Goal: Book appointment/travel/reservation: Book appointment/travel/reservation

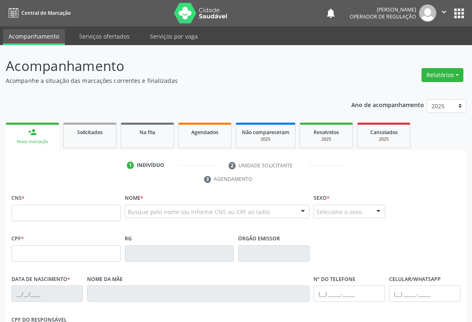
click at [40, 211] on input "text" at bounding box center [65, 213] width 109 height 16
type input "700 0078 8370 6602"
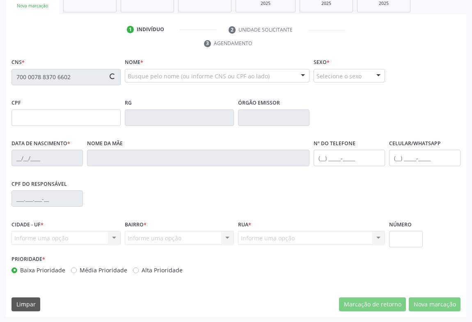
type input "2201336385"
type input "03/02/2000"
type input "(74) 99946-0633"
type input "S/N"
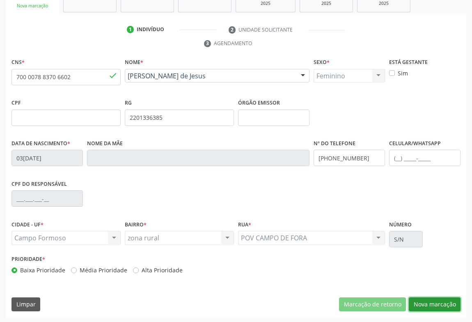
click at [427, 301] on button "Nova marcação" at bounding box center [435, 304] width 52 height 14
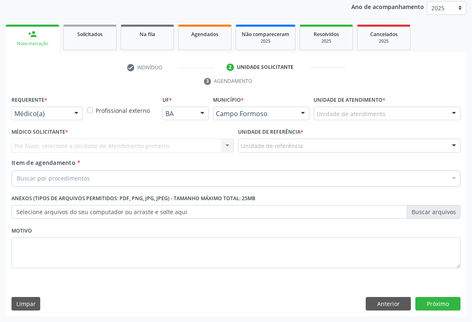
scroll to position [98, 0]
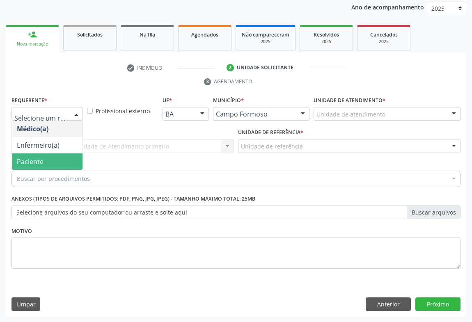
click at [23, 157] on span "Paciente" at bounding box center [30, 161] width 27 height 9
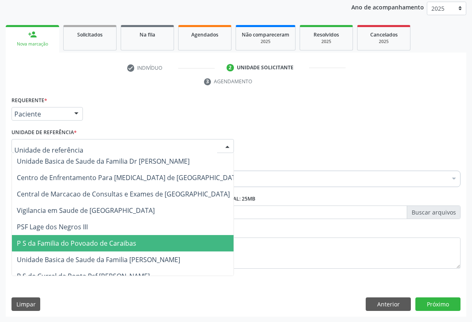
click at [74, 249] on span "P S da Familia do Povoado de Caraibas" at bounding box center [129, 243] width 235 height 16
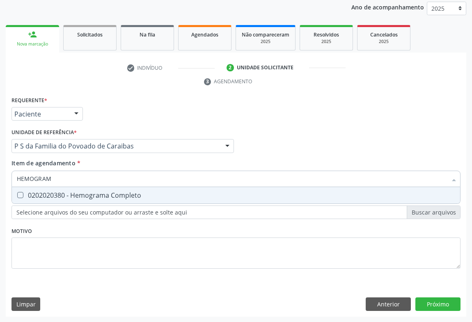
type input "HEMOGRAMA"
click at [73, 198] on div "0202020380 - Hemograma Completo" at bounding box center [236, 195] width 438 height 7
checkbox Completo "true"
type input "HEMOGRAMA"
click at [101, 103] on div "Requerente * Paciente Médico(a) Enfermeiro(a) Paciente Nenhum resultado encontr…" at bounding box center [235, 110] width 453 height 32
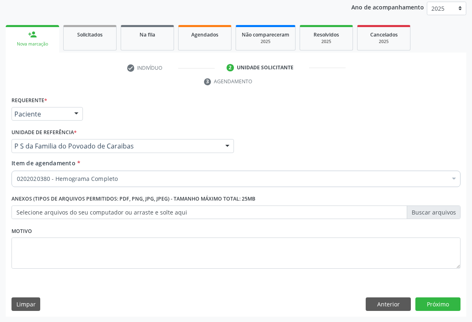
click at [67, 172] on div "0202020380 - Hemograma Completo" at bounding box center [235, 179] width 449 height 16
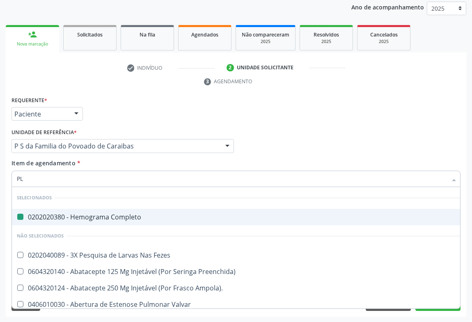
type input "PLA"
checkbox Completo "false"
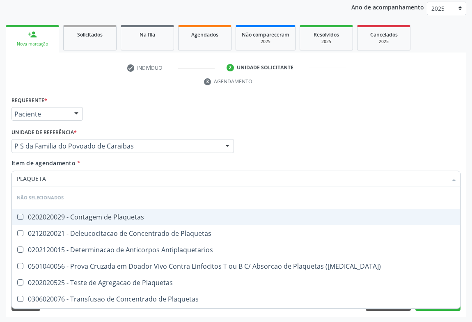
type input "PLAQUETAS"
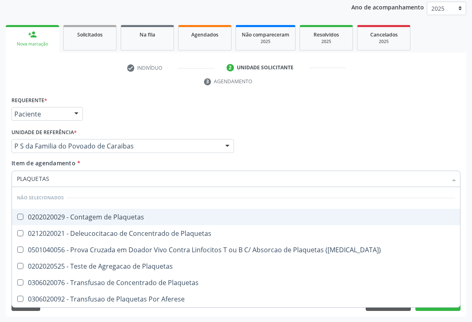
drag, startPoint x: 78, startPoint y: 219, endPoint x: 110, endPoint y: 139, distance: 85.8
click at [78, 219] on div "0202020029 - Contagem de Plaquetas" at bounding box center [236, 217] width 438 height 7
checkbox Plaquetas "true"
type input "PLAQUETAS"
click at [119, 119] on div "Requerente * Paciente Médico(a) Enfermeiro(a) Paciente Nenhum resultado encontr…" at bounding box center [235, 110] width 453 height 32
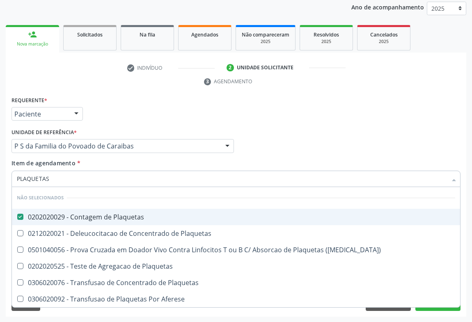
checkbox Plaquetas "true"
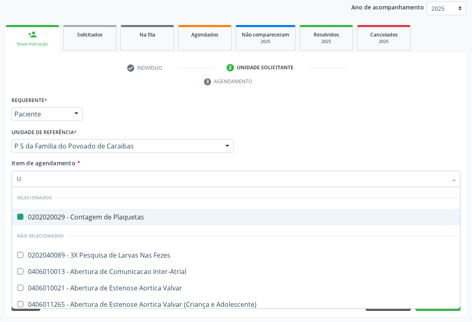
type input "UR"
checkbox Plaquetas "false"
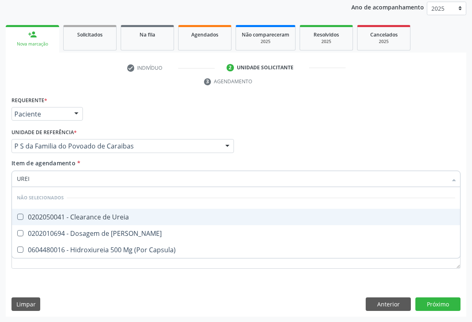
type input "UREIA"
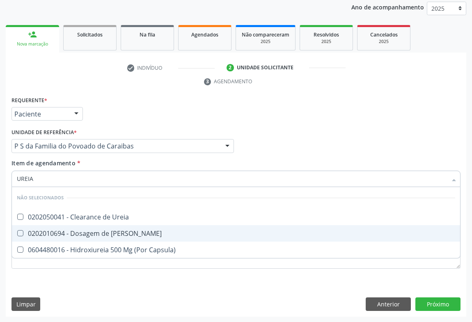
click at [73, 234] on div "0202010694 - Dosagem de [PERSON_NAME]" at bounding box center [236, 233] width 438 height 7
checkbox Ureia "true"
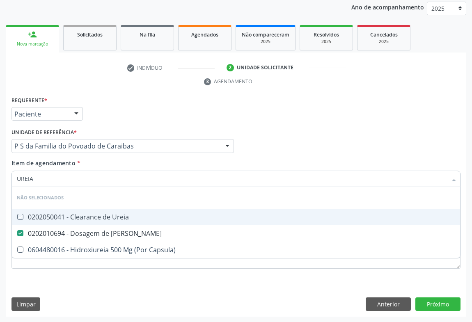
click at [105, 123] on div "Requerente * Paciente Médico(a) Enfermeiro(a) Paciente Nenhum resultado encontr…" at bounding box center [235, 110] width 453 height 32
checkbox Ureia "true"
checkbox Capsula\) "true"
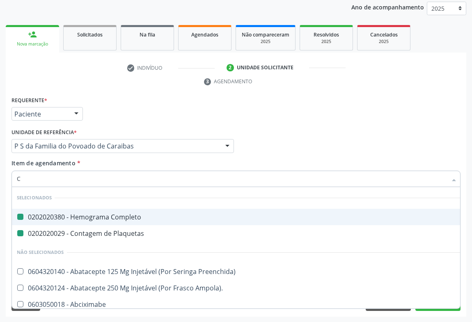
type input "CR"
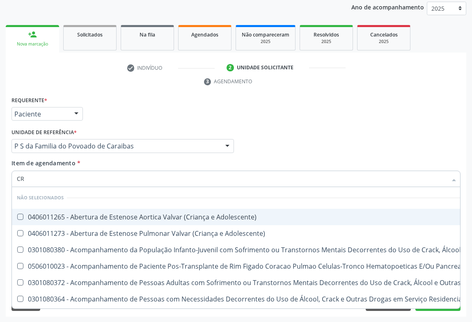
checkbox Adolescente\) "false"
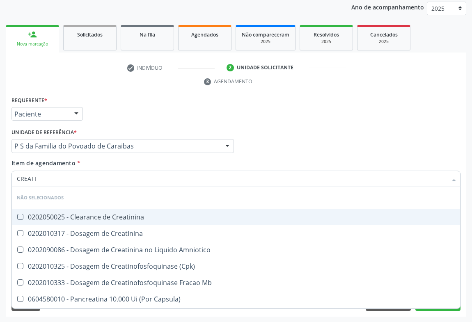
type input "CREATIN"
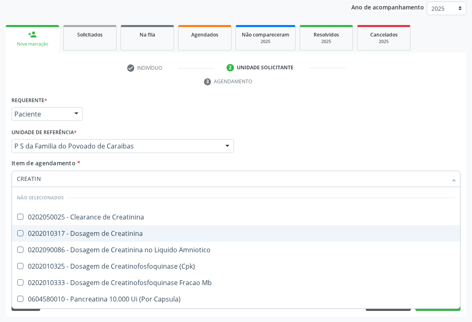
drag, startPoint x: 66, startPoint y: 234, endPoint x: 67, endPoint y: 212, distance: 21.8
click at [66, 233] on div "0202010317 - Dosagem de Creatinina" at bounding box center [236, 233] width 438 height 7
checkbox Creatinina "true"
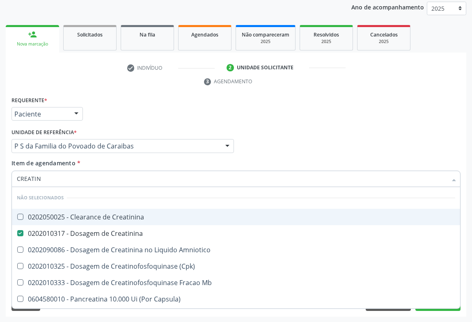
drag, startPoint x: 100, startPoint y: 118, endPoint x: 75, endPoint y: 183, distance: 69.5
click at [98, 119] on div "Requerente * Paciente Médico(a) Enfermeiro(a) Paciente Nenhum resultado encontr…" at bounding box center [235, 110] width 453 height 32
checkbox Creatinina "true"
checkbox \(Cpk\) "true"
checkbox Amniotico "true"
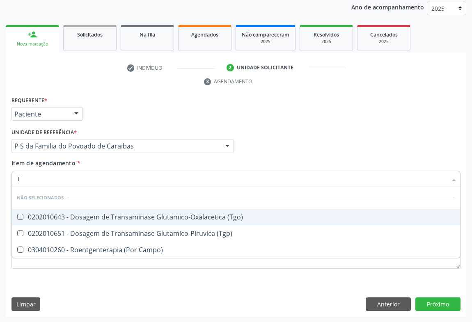
type input "TG"
checkbox \(Tgo\) "false"
checkbox \(Tgp\) "false"
checkbox Campo\) "false"
click at [60, 217] on div "0202010643 - Dosagem de Transaminase Glutamico-Oxalacetica (Tgo)" at bounding box center [236, 217] width 438 height 7
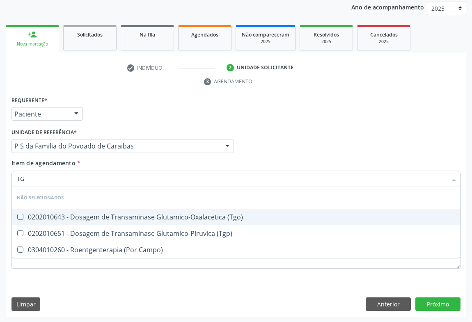
checkbox \(Tgo\) "true"
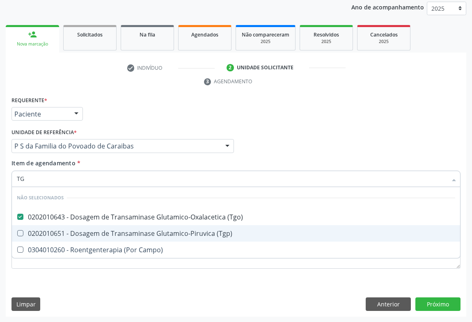
click at [59, 233] on div "0202010651 - Dosagem de Transaminase Glutamico-Piruvica (Tgp)" at bounding box center [236, 233] width 438 height 7
checkbox \(Tgp\) "true"
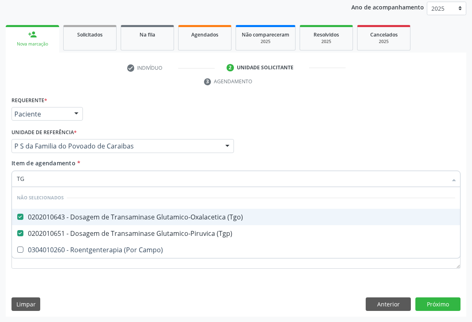
click at [106, 118] on div "Requerente * Paciente Médico(a) Enfermeiro(a) Paciente Nenhum resultado encontr…" at bounding box center [235, 110] width 453 height 32
checkbox Campo\) "true"
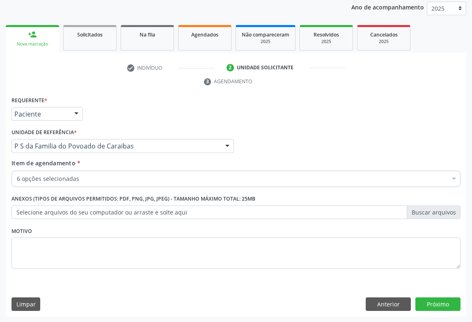
click at [41, 208] on label "Selecione arquivos do seu computador ou arraste e solte aqui" at bounding box center [235, 212] width 449 height 14
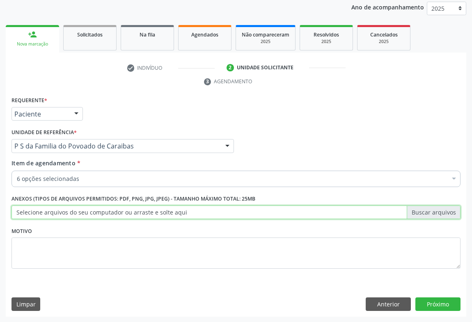
click at [41, 208] on input "Selecione arquivos do seu computador ou arraste e solte aqui" at bounding box center [235, 212] width 449 height 14
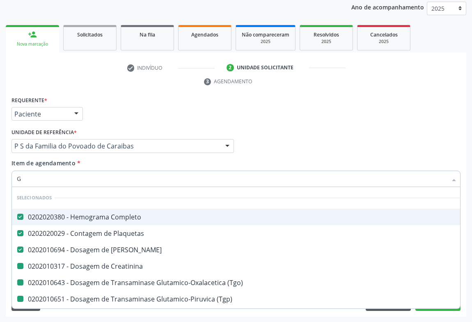
type input "GL"
checkbox Creatinina "false"
checkbox \(Tgo\) "false"
checkbox \(Tgp\) "false"
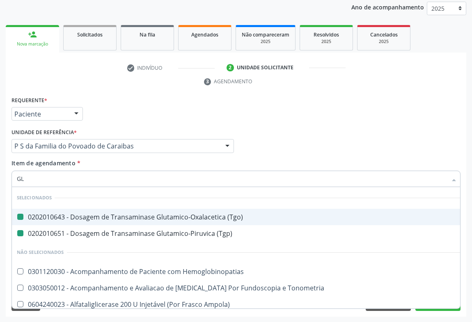
type input "GLI"
checkbox \(Tgo\) "false"
checkbox \(Tgp\) "false"
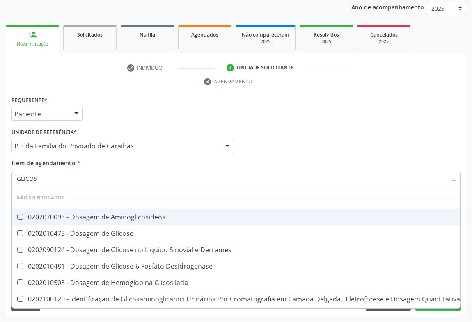
type input "GLICOSE"
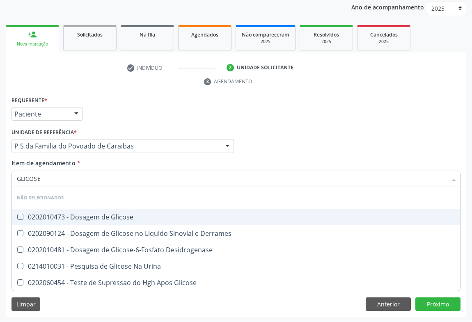
click at [68, 217] on div "0202010473 - Dosagem de Glicose" at bounding box center [236, 217] width 438 height 7
checkbox Glicose "true"
click at [112, 90] on div "check Indivíduo 2 Unidade solicitante 3 Agendamento CNS * 700 0078 8370 6602 do…" at bounding box center [236, 189] width 460 height 256
checkbox Derrames "true"
checkbox Urina "true"
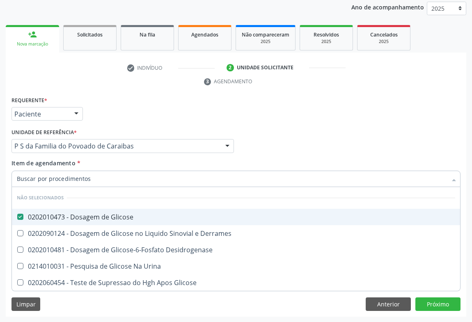
checkbox Glicose "true"
checkbox Desidrogenase "true"
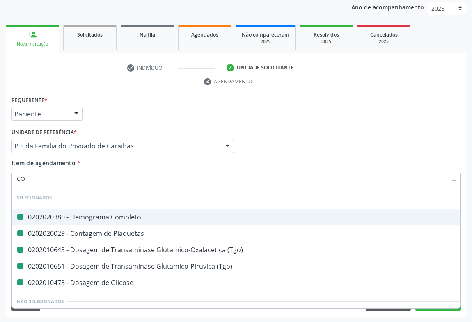
type input "COL"
checkbox Completo "false"
checkbox Plaquetas "false"
checkbox \(Tgp\) "false"
checkbox Glicose "false"
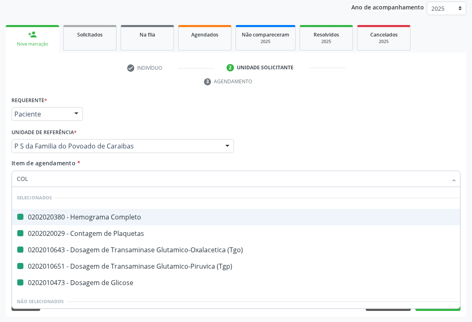
checkbox \(Tgo\) "false"
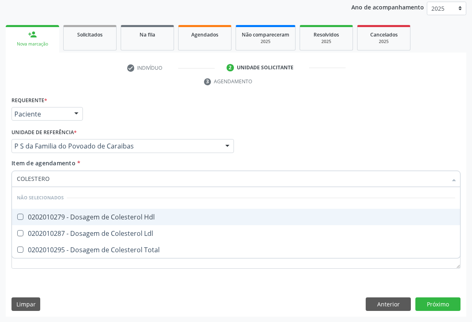
type input "COLESTEROL"
drag, startPoint x: 47, startPoint y: 213, endPoint x: 47, endPoint y: 226, distance: 12.3
click at [47, 214] on div "0202010279 - Dosagem de Colesterol Hdl" at bounding box center [236, 217] width 438 height 7
checkbox Hdl "true"
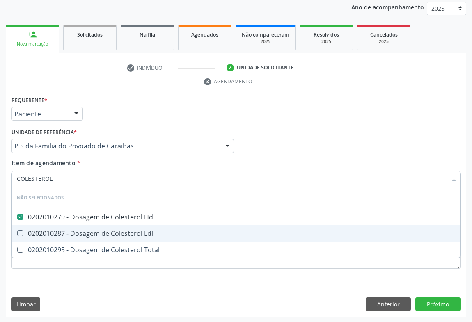
drag, startPoint x: 47, startPoint y: 227, endPoint x: 45, endPoint y: 251, distance: 23.5
click at [47, 229] on span "0202010287 - Dosagem de Colesterol Ldl" at bounding box center [236, 233] width 448 height 16
checkbox Ldl "true"
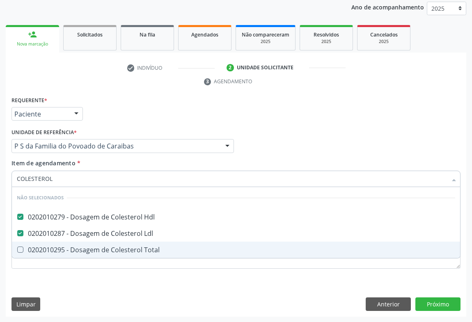
click at [44, 255] on span "0202010295 - Dosagem de Colesterol Total" at bounding box center [236, 250] width 448 height 16
checkbox Total "true"
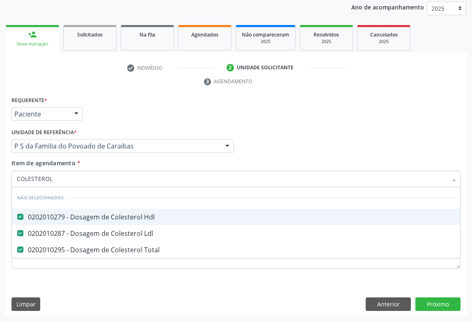
click at [93, 114] on div "Requerente * Paciente Médico(a) Enfermeiro(a) Paciente Nenhum resultado encontr…" at bounding box center [235, 110] width 453 height 32
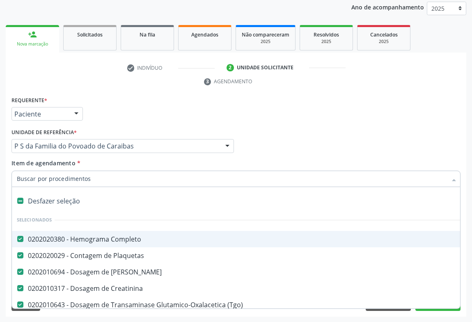
type input "T"
checkbox Total "false"
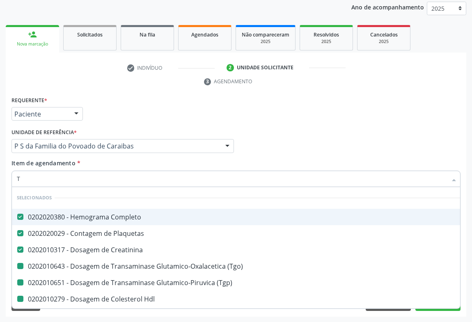
type input "TR"
checkbox \(Tgo\) "false"
checkbox \(Tgp\) "false"
checkbox Hdl "false"
checkbox Ldl "false"
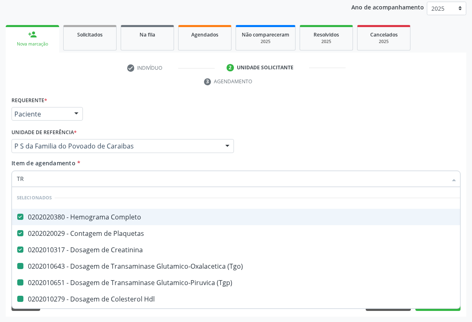
checkbox Total "false"
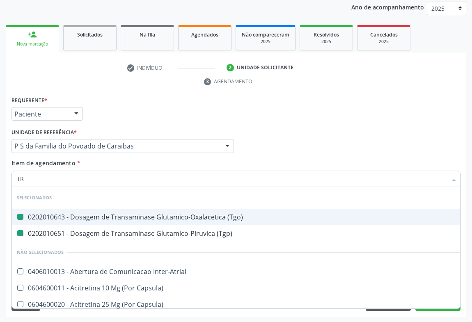
type input "TRI"
checkbox \(Tgo\) "false"
checkbox \(Tgp\) "false"
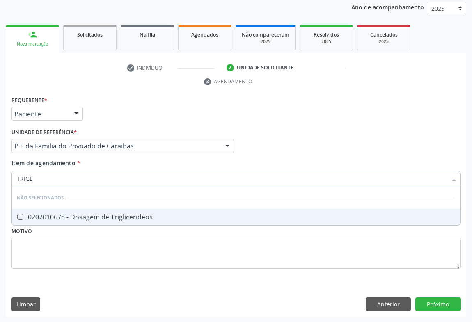
type input "TRIGLI"
click at [48, 217] on div "0202010678 - Dosagem de Triglicerideos" at bounding box center [236, 217] width 438 height 7
checkbox Triglicerideos "true"
click at [124, 111] on div "Requerente * Paciente Médico(a) Enfermeiro(a) Paciente Nenhum resultado encontr…" at bounding box center [235, 110] width 453 height 32
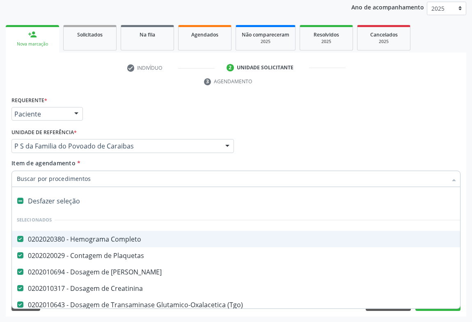
type input "U"
checkbox \(Tgp\) "false"
checkbox Glicose "false"
checkbox Hdl "false"
checkbox Ldl "false"
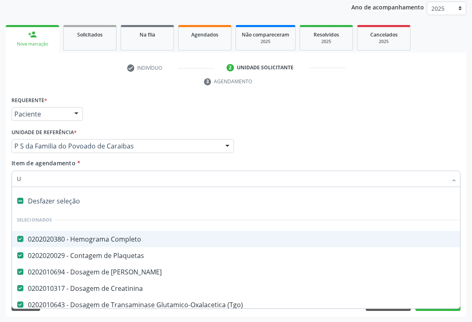
checkbox Total "false"
checkbox Triglicerideos "false"
type input "UR"
checkbox Ureia "false"
checkbox Creatinina "false"
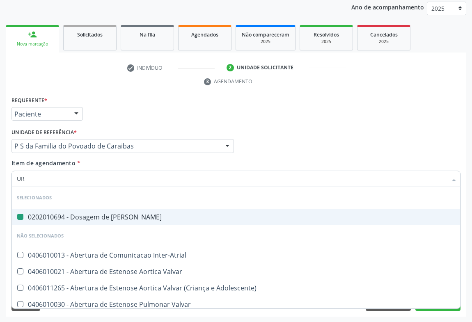
type input "URI"
checkbox Ureia "false"
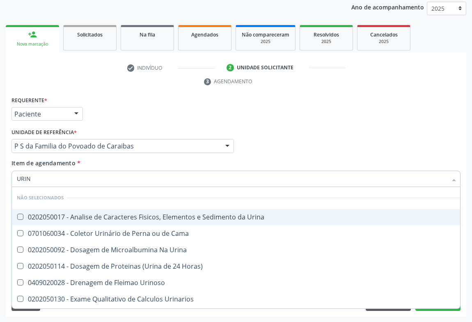
type input "URINA"
drag, startPoint x: 62, startPoint y: 218, endPoint x: 76, endPoint y: 199, distance: 23.5
click at [65, 216] on div "0202050017 - Analise de Caracteres Fisicos, Elementos e Sedimento da Urina" at bounding box center [236, 217] width 438 height 7
checkbox Urina "true"
click at [123, 128] on div "Unidade de referência * P S da Familia do Povoado de Caraibas Unidade Basica de…" at bounding box center [122, 139] width 222 height 26
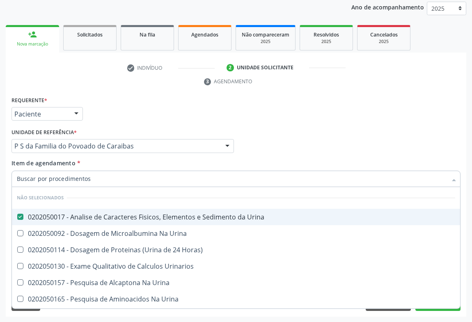
checkbox Horas\) "true"
checkbox Urinarios "true"
checkbox Urina "true"
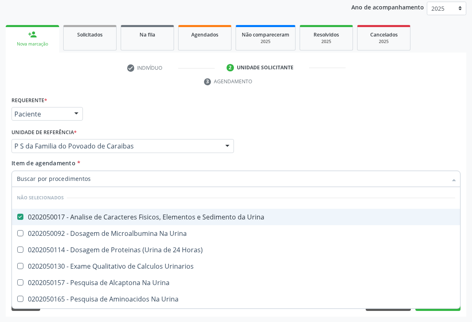
checkbox Urina "true"
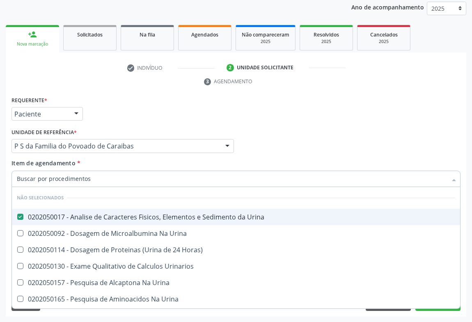
checkbox Urina "true"
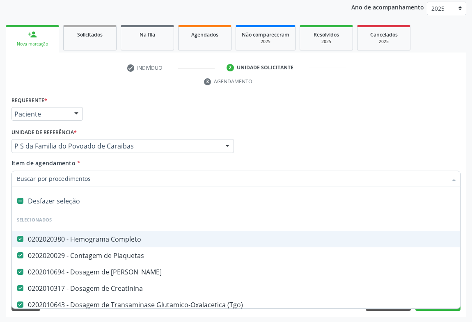
click at [73, 178] on input "Item de agendamento *" at bounding box center [232, 179] width 430 height 16
type input "F"
checkbox Ureia "false"
checkbox Creatinina "false"
checkbox \(Tgp\) "false"
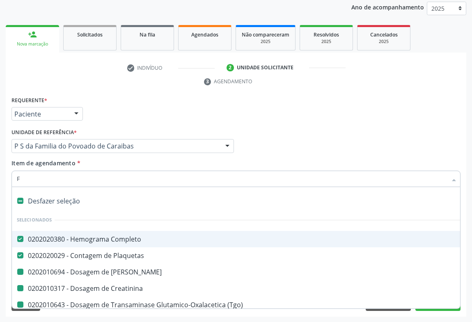
checkbox Glicose "false"
checkbox Hdl "false"
checkbox Ldl "false"
checkbox Total "false"
checkbox Triglicerideos "false"
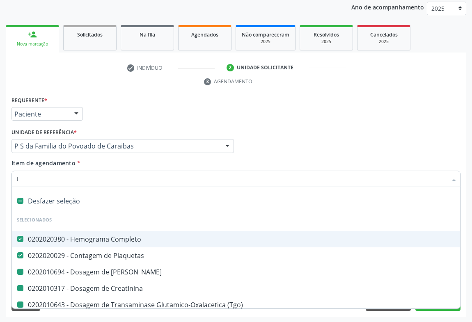
checkbox \(Tgo\) "false"
checkbox Urina "false"
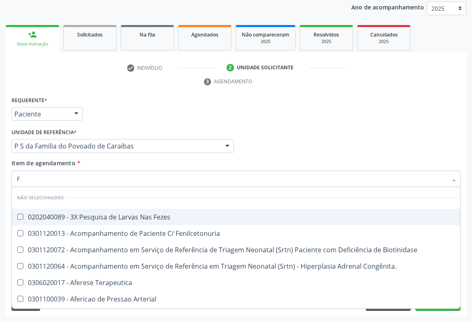
type input "FE"
checkbox Fezes "false"
type input "FEZ"
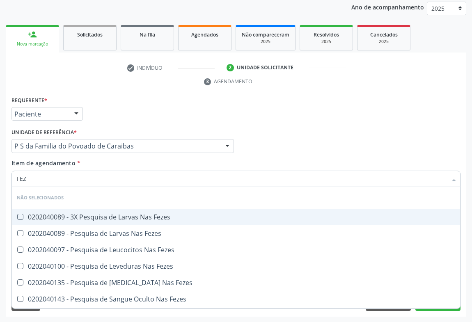
click at [76, 215] on div "0202040089 - 3X Pesquisa de Larvas Nas Fezes" at bounding box center [236, 217] width 438 height 7
checkbox Fezes "true"
click at [119, 119] on div "Requerente * Paciente Médico(a) Enfermeiro(a) Paciente Nenhum resultado encontr…" at bounding box center [235, 110] width 453 height 32
checkbox Fezes "true"
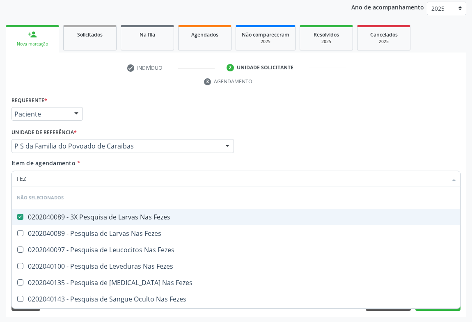
checkbox Fezes "true"
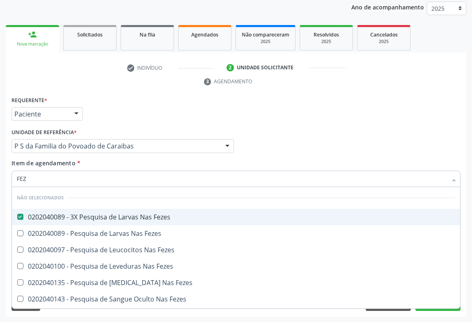
checkbox Fezes "true"
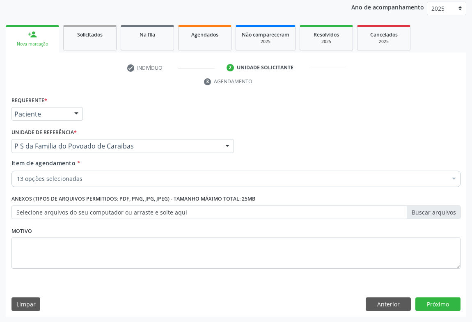
click at [55, 183] on div "13 opções selecionadas" at bounding box center [235, 179] width 449 height 16
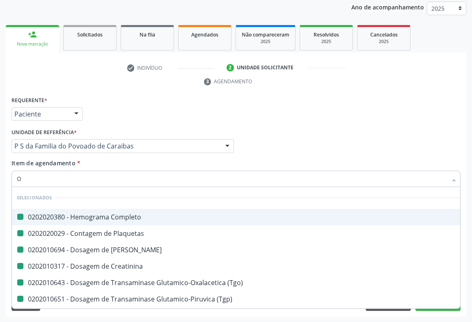
type input "OV"
checkbox Completo "false"
checkbox Ureia "false"
checkbox Creatinina "false"
checkbox \(Tgp\) "false"
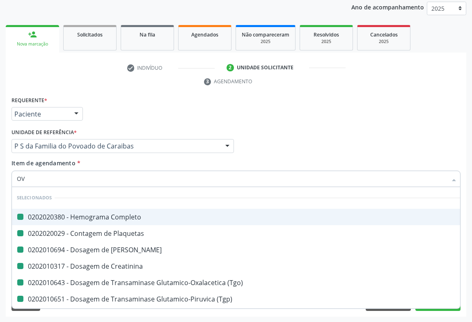
checkbox Glicose "false"
checkbox Hdl "false"
checkbox Ldl "false"
checkbox \(Tgo\) "false"
checkbox Plaquetas "false"
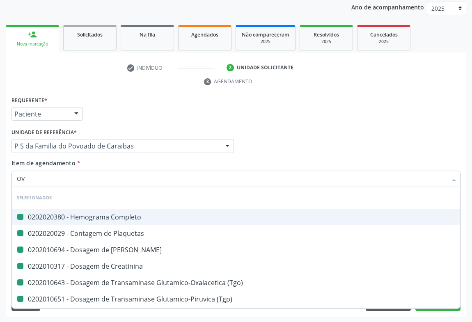
checkbox Total "false"
checkbox Triglicerideos "false"
checkbox Urina "false"
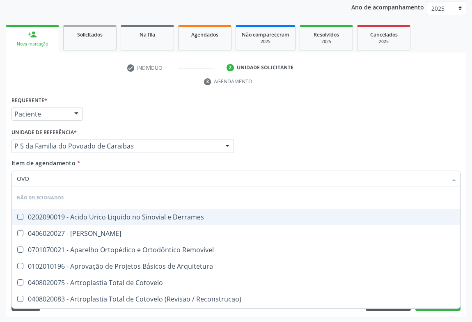
type input "OVOS"
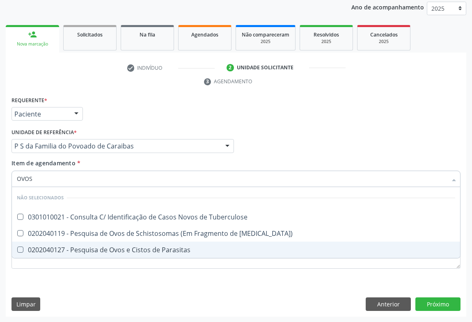
drag, startPoint x: 64, startPoint y: 246, endPoint x: 84, endPoint y: 211, distance: 40.1
click at [64, 246] on div "0202040127 - Pesquisa de Ovos e Cistos de Parasitas" at bounding box center [236, 249] width 438 height 7
checkbox Parasitas "true"
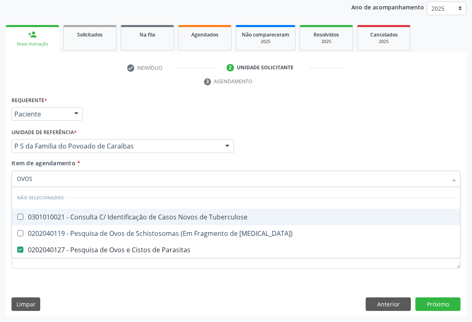
click at [116, 126] on div "Unidade de referência * P S da Familia do Povoado de Caraibas Unidade Basica de…" at bounding box center [122, 139] width 222 height 26
checkbox Tuberculose "true"
checkbox Mucosa\) "true"
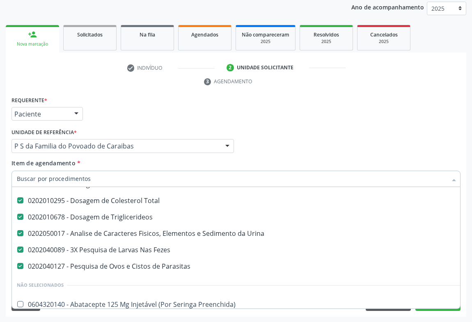
scroll to position [298, 0]
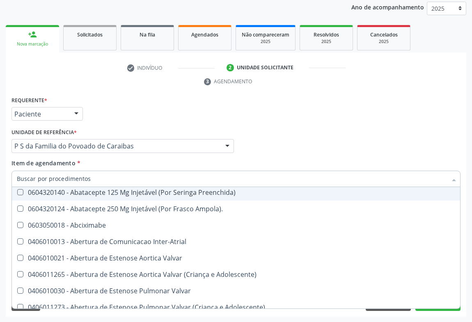
click at [415, 103] on div "Requerente * Paciente Médico(a) Enfermeiro(a) Paciente Nenhum resultado encontr…" at bounding box center [235, 110] width 453 height 32
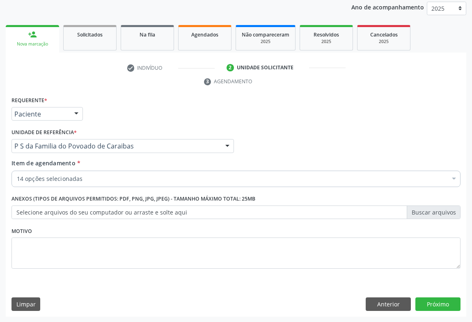
scroll to position [0, 0]
click at [436, 306] on button "Próximo" at bounding box center [437, 304] width 45 height 14
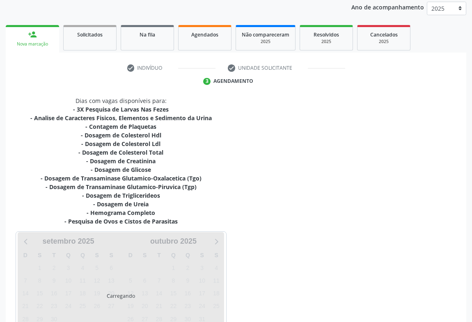
scroll to position [160, 0]
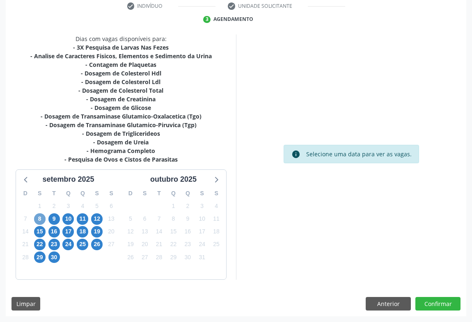
click at [39, 219] on span "8" at bounding box center [39, 218] width 11 height 11
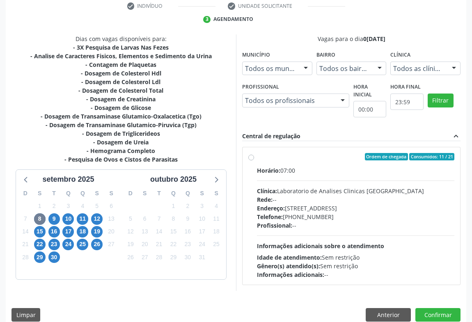
click at [317, 233] on div "Horário: 07:00 Clínica: Laboratorio de Analises Clinicas Sao Francisco Rede: --…" at bounding box center [355, 222] width 197 height 113
click at [254, 160] on input "Ordem de chegada Consumidos: 11 / 21 Horário: 07:00 Clínica: Laboratorio de Ana…" at bounding box center [251, 156] width 6 height 7
radio input "true"
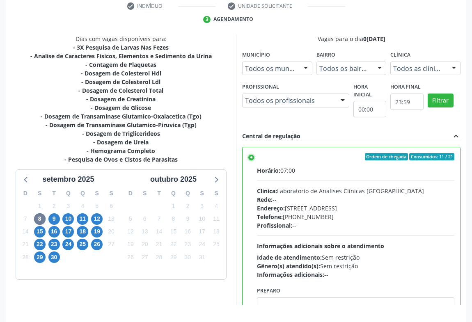
scroll to position [185, 0]
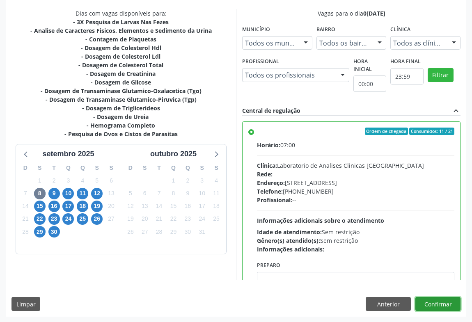
click at [433, 300] on button "Confirmar" at bounding box center [437, 304] width 45 height 14
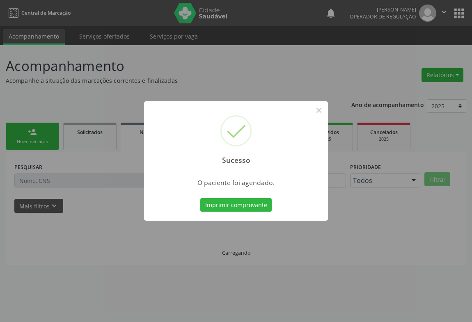
scroll to position [0, 0]
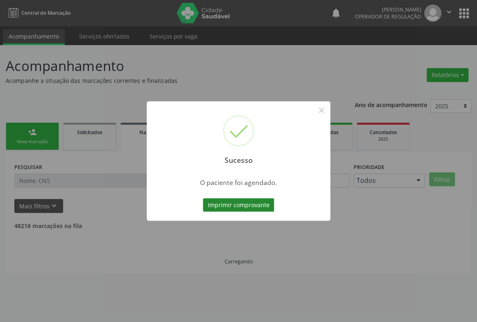
click at [255, 209] on button "Imprimir comprovante" at bounding box center [238, 205] width 71 height 14
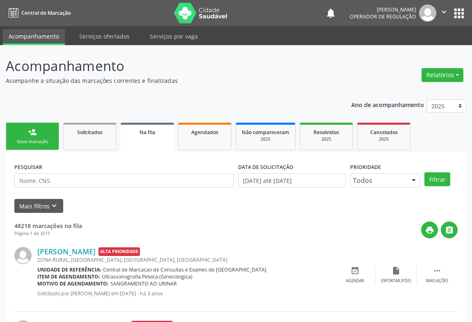
click at [29, 132] on div "person_add" at bounding box center [32, 132] width 9 height 9
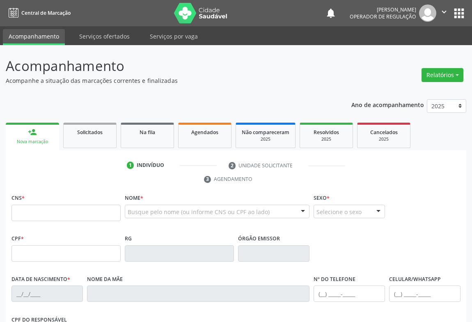
click at [50, 203] on div "CNS *" at bounding box center [65, 206] width 109 height 29
click at [45, 217] on input "text" at bounding box center [65, 213] width 109 height 16
click at [244, 98] on div "Ano de acompanhamento 2025 2024 2023 person_add Nova marcação Solicitados Na fi…" at bounding box center [236, 273] width 460 height 359
click at [246, 96] on div "Ano de acompanhamento 2025 2024 2023 person_add Nova marcação Solicitados Na fi…" at bounding box center [236, 273] width 460 height 359
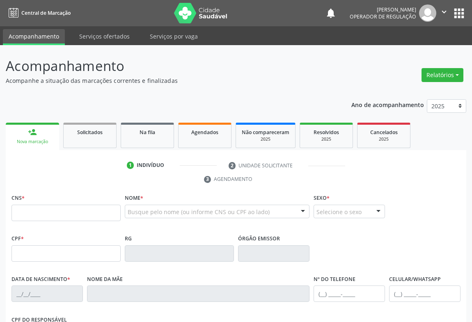
click at [211, 82] on p "Acompanhe a situação das marcações correntes e finalizadas" at bounding box center [167, 80] width 322 height 9
click at [21, 217] on input "text" at bounding box center [65, 213] width 109 height 16
type input "702 8036 9184 2767"
type input "0943846811"
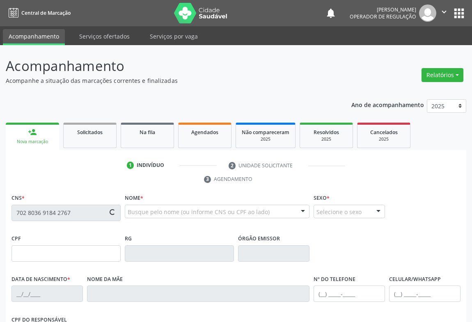
type input "13/01/1978"
type input "(74) 98873-1259"
type input "S/N"
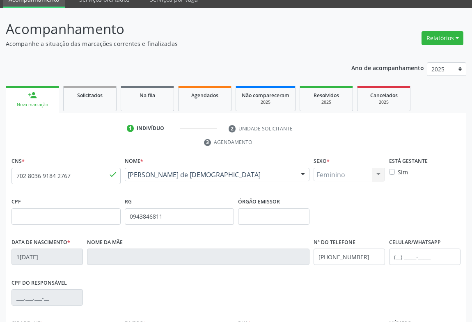
scroll to position [136, 0]
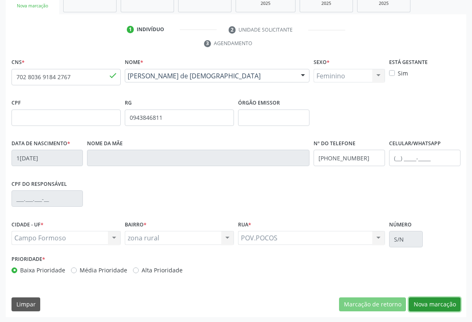
click at [431, 308] on button "Nova marcação" at bounding box center [435, 304] width 52 height 14
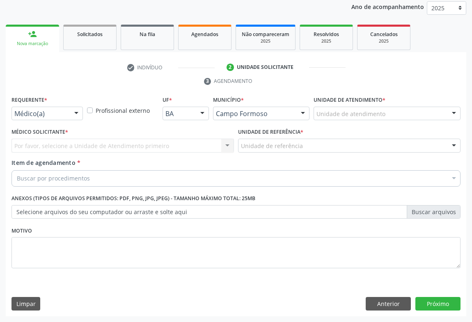
scroll to position [98, 0]
click at [75, 111] on div at bounding box center [76, 114] width 12 height 14
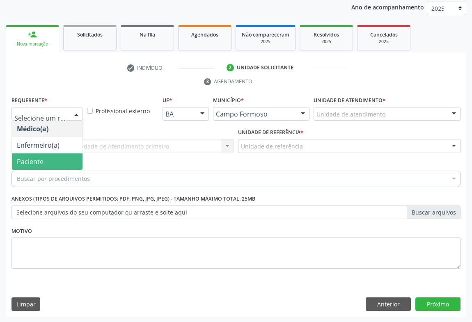
click at [40, 159] on span "Paciente" at bounding box center [30, 161] width 27 height 9
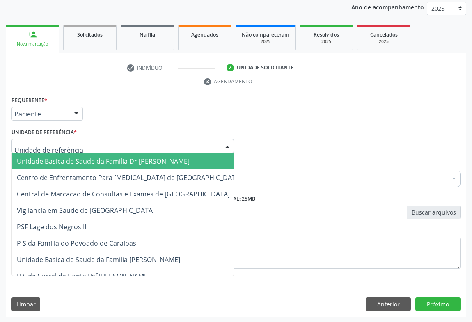
click at [79, 157] on span "Unidade Basica de Saude da Familia Dr [PERSON_NAME]" at bounding box center [103, 161] width 173 height 9
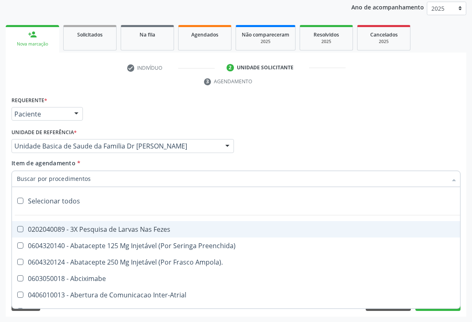
click at [71, 179] on input "Item de agendamento *" at bounding box center [232, 179] width 430 height 16
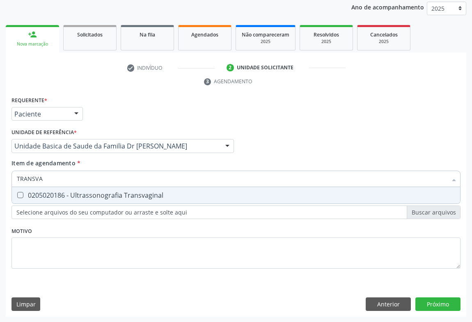
type input "TRANSVAG"
click at [76, 196] on div "0205020186 - Ultrassonografia Transvaginal" at bounding box center [236, 195] width 438 height 7
checkbox Transvaginal "true"
click at [166, 123] on div "Requerente * Paciente Médico(a) Enfermeiro(a) Paciente Nenhum resultado encontr…" at bounding box center [235, 110] width 453 height 32
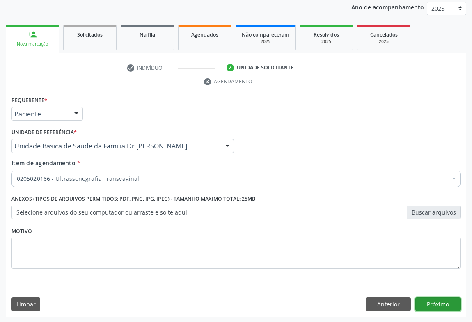
click at [438, 304] on button "Próximo" at bounding box center [437, 304] width 45 height 14
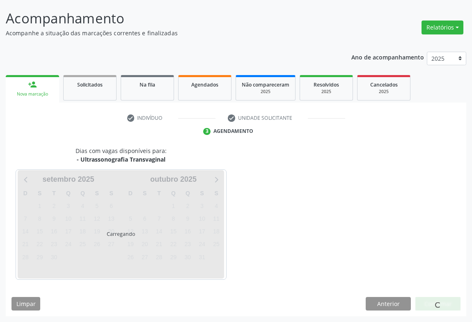
scroll to position [47, 0]
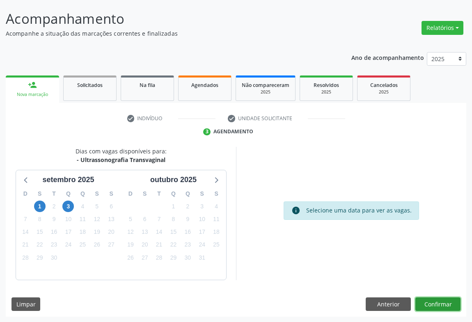
click at [430, 299] on button "Confirmar" at bounding box center [437, 304] width 45 height 14
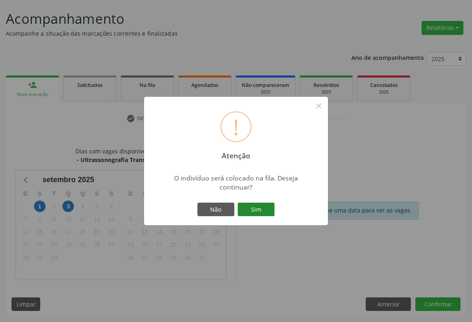
click at [249, 210] on button "Sim" at bounding box center [255, 210] width 37 height 14
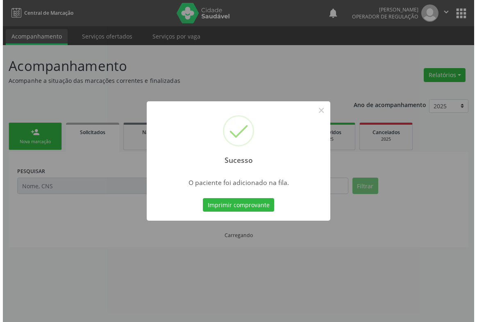
scroll to position [0, 0]
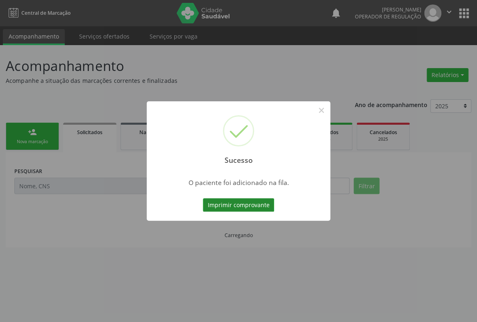
click at [235, 204] on button "Imprimir comprovante" at bounding box center [238, 205] width 71 height 14
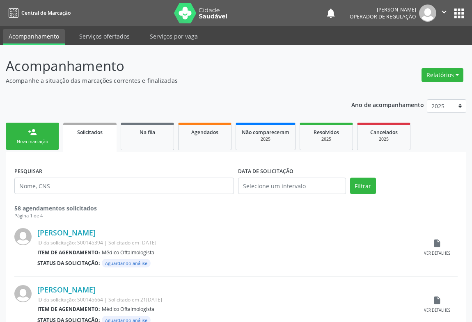
click at [19, 137] on link "person_add Nova marcação" at bounding box center [32, 136] width 53 height 27
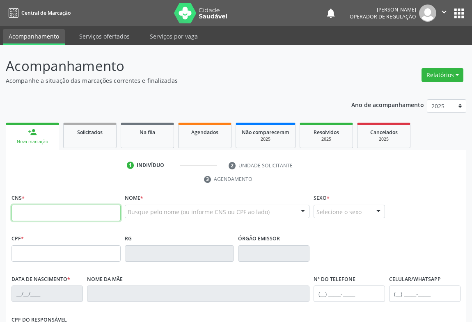
click at [32, 213] on input "text" at bounding box center [65, 213] width 109 height 16
type input "700 0092 8260 9809"
type input "056.613.195-17"
type input "0[DATE]"
type input "[PERSON_NAME]"
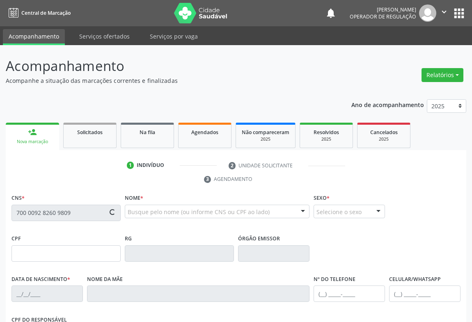
type input "[PHONE_NUMBER]"
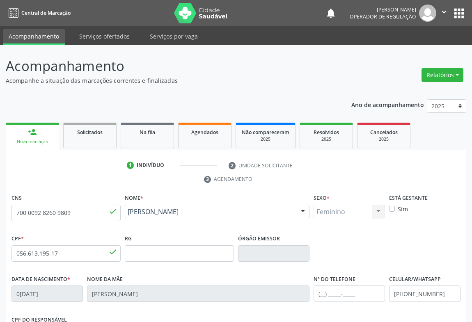
scroll to position [136, 0]
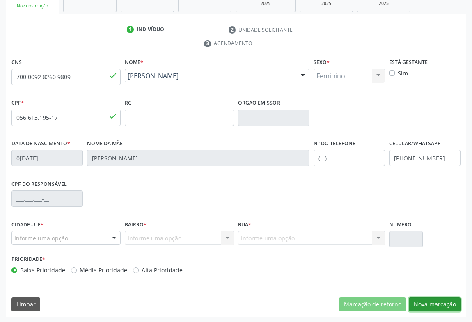
click at [427, 301] on button "Nova marcação" at bounding box center [435, 304] width 52 height 14
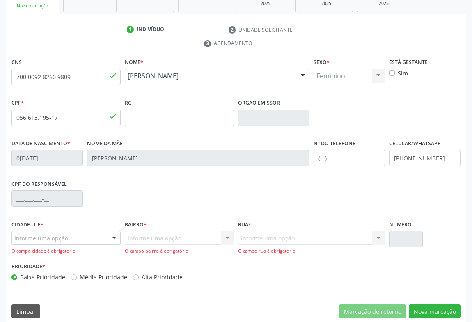
click at [119, 242] on div at bounding box center [114, 238] width 12 height 14
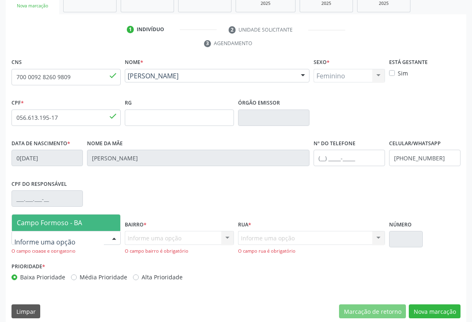
click at [71, 221] on span "Campo Formoso - BA" at bounding box center [49, 222] width 65 height 9
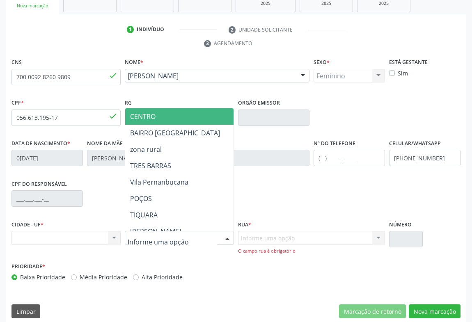
click at [205, 241] on div at bounding box center [179, 238] width 109 height 14
click at [154, 119] on span "CENTRO" at bounding box center [142, 116] width 25 height 9
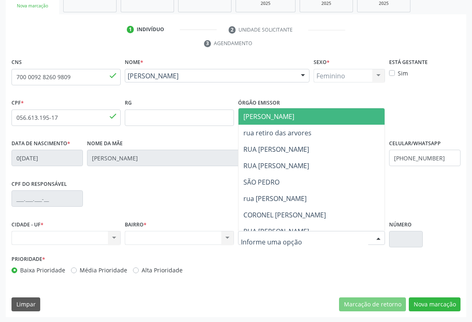
click at [272, 122] on span "[PERSON_NAME]" at bounding box center [337, 116] width 198 height 16
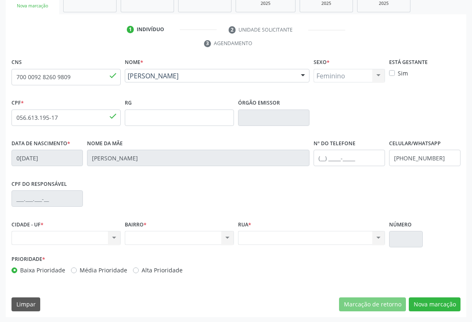
click at [436, 295] on div "CNS 700 0092 8260 9809 done Nome * [PERSON_NAME] [PERSON_NAME] CNS: 700 0092 82…" at bounding box center [236, 186] width 460 height 261
click at [435, 305] on button "Nova marcação" at bounding box center [435, 304] width 52 height 14
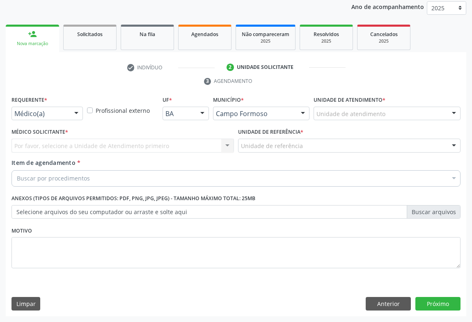
scroll to position [98, 0]
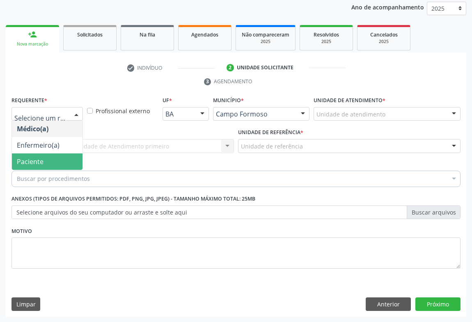
click at [29, 160] on span "Paciente" at bounding box center [30, 161] width 27 height 9
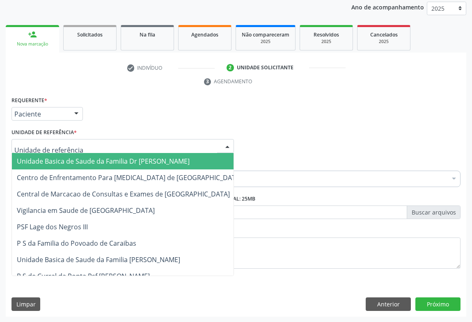
click at [81, 148] on div at bounding box center [122, 146] width 222 height 14
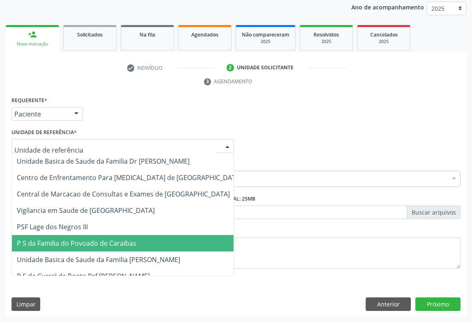
click at [80, 243] on span "P S da Familia do Povoado de Caraibas" at bounding box center [76, 243] width 119 height 9
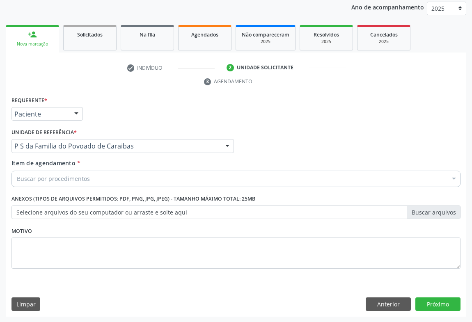
drag, startPoint x: 71, startPoint y: 176, endPoint x: 71, endPoint y: 182, distance: 5.7
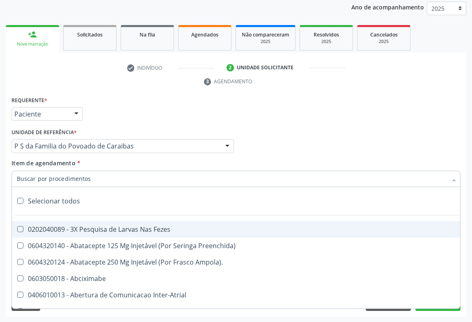
click at [71, 180] on input "Item de agendamento *" at bounding box center [232, 179] width 430 height 16
click at [73, 180] on input "Item de agendamento *" at bounding box center [232, 179] width 430 height 16
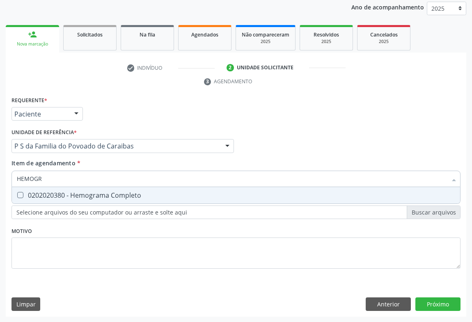
type input "HEMOGRA"
click at [66, 199] on span "0202020380 - Hemograma Completo" at bounding box center [236, 195] width 448 height 16
checkbox Completo "true"
click at [113, 115] on div "Requerente * Paciente Médico(a) Enfermeiro(a) Paciente Nenhum resultado encontr…" at bounding box center [235, 110] width 453 height 32
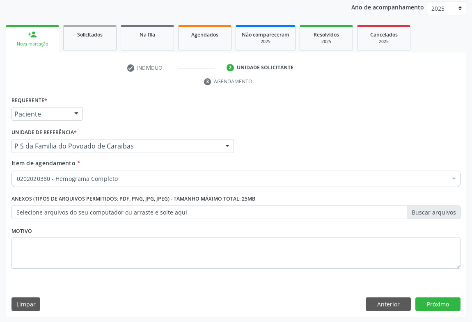
click at [53, 183] on div "0202020380 - Hemograma Completo" at bounding box center [235, 179] width 449 height 16
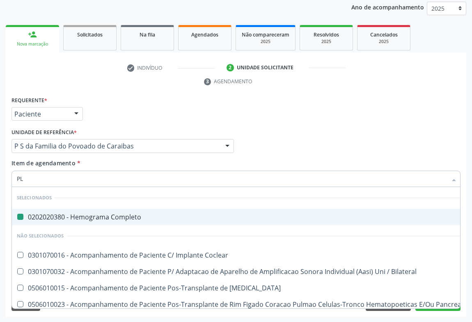
type input "PLA"
checkbox Completo "false"
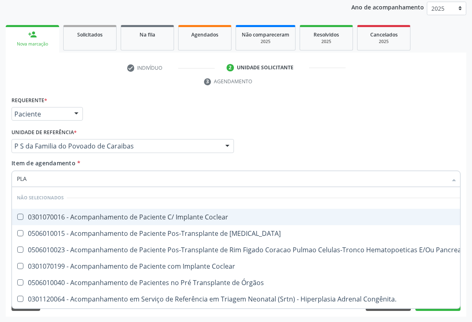
type input "PLAQ"
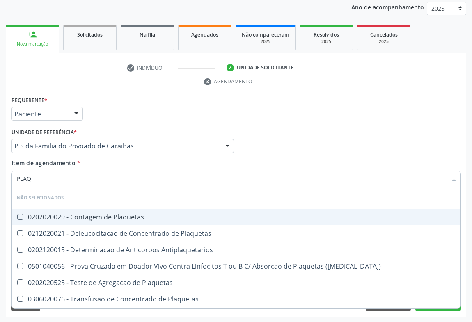
click at [73, 214] on div "0202020029 - Contagem de Plaquetas" at bounding box center [236, 217] width 438 height 7
checkbox Plaquetas "true"
type input "PLAQ"
click at [109, 107] on div "Requerente * Paciente Médico(a) Enfermeiro(a) Paciente Nenhum resultado encontr…" at bounding box center [235, 110] width 453 height 32
checkbox Plaquetas "true"
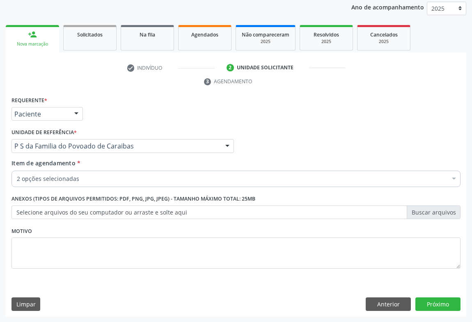
click at [60, 173] on div "2 opções selecionadas" at bounding box center [235, 179] width 449 height 16
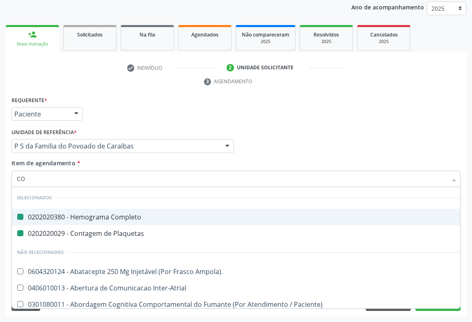
type input "COL"
checkbox Completo "false"
checkbox Plaquetas "false"
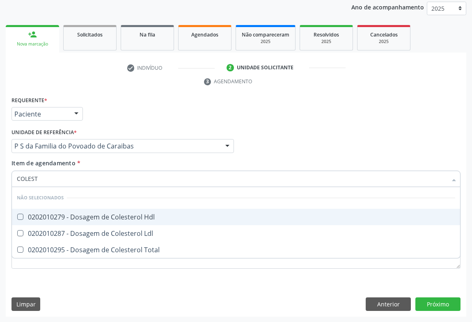
type input "COLESTE"
click at [74, 210] on span "0202010279 - Dosagem de Colesterol Hdl" at bounding box center [236, 217] width 448 height 16
checkbox Hdl "true"
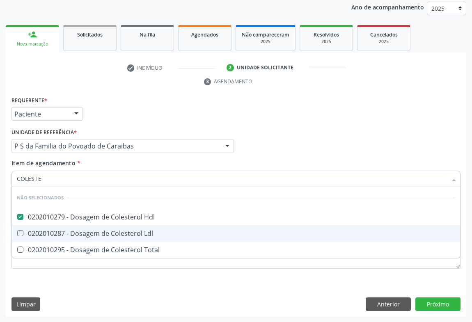
click at [73, 225] on span "0202010287 - Dosagem de Colesterol Ldl" at bounding box center [236, 233] width 448 height 16
checkbox Ldl "true"
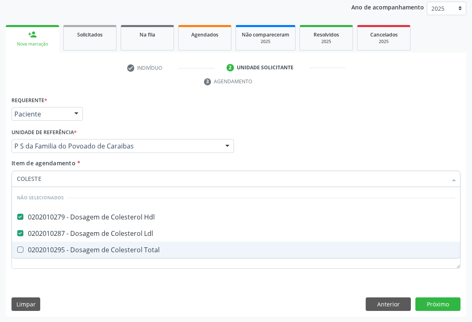
click at [70, 250] on div "0202010295 - Dosagem de Colesterol Total" at bounding box center [236, 249] width 438 height 7
checkbox Total "true"
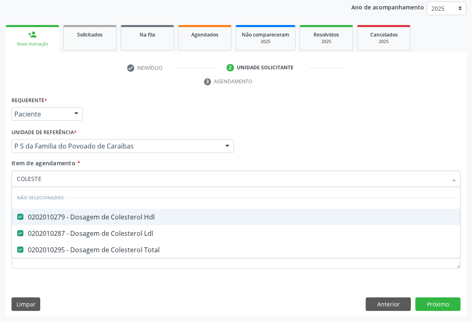
click at [100, 121] on div "Requerente * Paciente Médico(a) Enfermeiro(a) Paciente Nenhum resultado encontr…" at bounding box center [235, 110] width 453 height 32
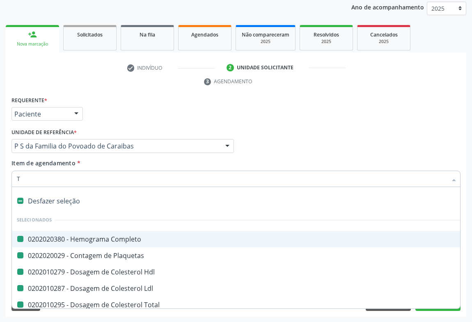
type input "TR"
checkbox Completo "false"
checkbox Plaquetas "false"
checkbox Hdl "false"
checkbox Ldl "false"
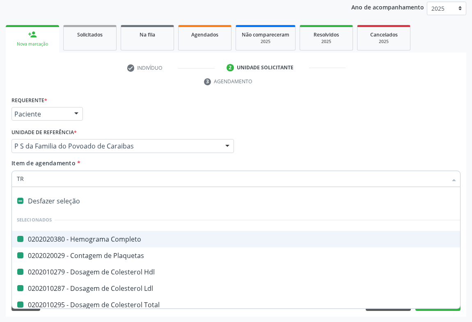
checkbox Total "false"
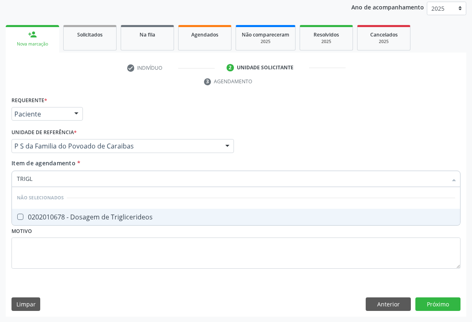
type input "TRIGLI"
drag, startPoint x: 57, startPoint y: 219, endPoint x: 67, endPoint y: 177, distance: 42.9
click at [58, 219] on div "0202010678 - Dosagem de Triglicerideos" at bounding box center [236, 217] width 438 height 7
checkbox Triglicerideos "true"
click at [107, 116] on div "Requerente * Paciente Médico(a) Enfermeiro(a) Paciente Nenhum resultado encontr…" at bounding box center [235, 110] width 453 height 32
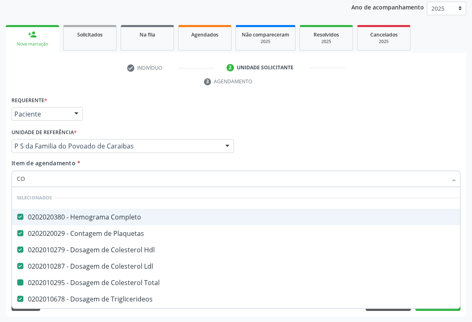
type input "COL"
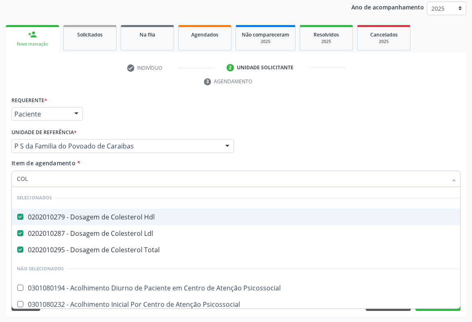
checkbox Psicossocial "false"
type input "COLE"
click at [154, 107] on div "Requerente * Paciente Médico(a) Enfermeiro(a) Paciente Nenhum resultado encontr…" at bounding box center [235, 110] width 453 height 32
checkbox Gel "true"
checkbox Fluorado "true"
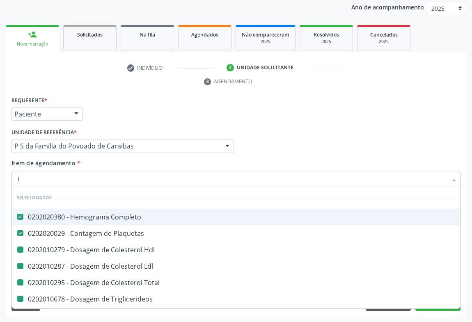
type input "TR"
checkbox Hdl "false"
checkbox Total "false"
checkbox Triglicerideos "false"
checkbox Ldl "false"
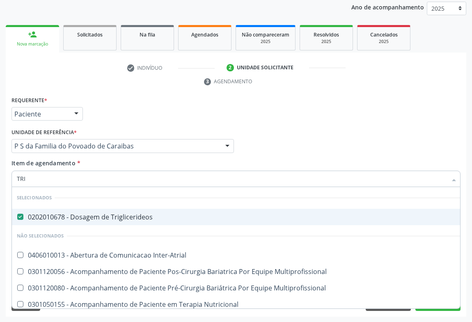
type input "TRIG"
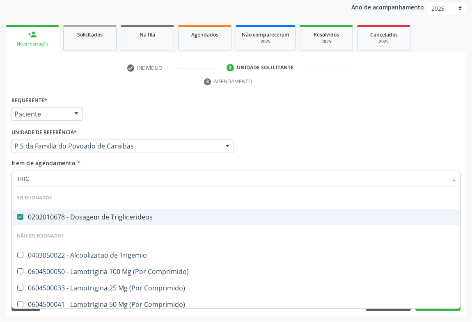
drag, startPoint x: 130, startPoint y: 107, endPoint x: 74, endPoint y: 168, distance: 82.4
click at [129, 107] on div "Requerente * Paciente Médico(a) Enfermeiro(a) Paciente Nenhum resultado encontr…" at bounding box center [235, 110] width 453 height 32
checkbox Trigemio "true"
checkbox Comprimido\) "true"
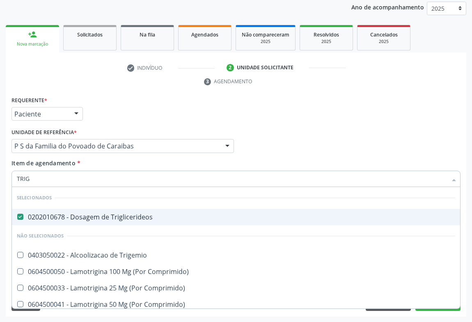
checkbox Comprimido\) "true"
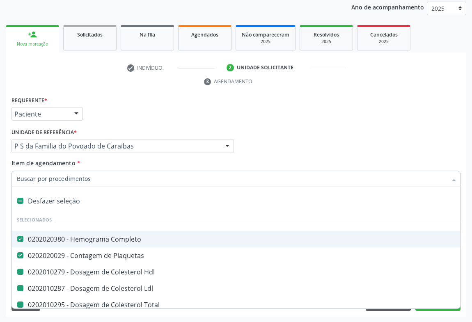
type input "U"
checkbox Hdl "false"
checkbox Total "false"
checkbox Triglicerideos "false"
checkbox Ldl "false"
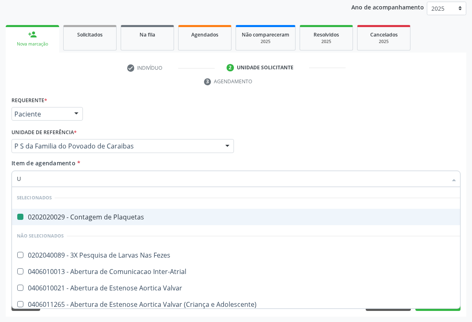
type input "UR"
checkbox Plaquetas "false"
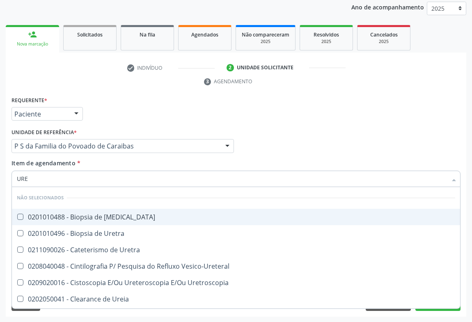
type input "UREI"
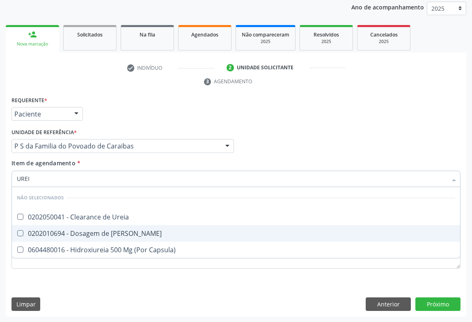
click at [53, 236] on div "0202010694 - Dosagem de [PERSON_NAME]" at bounding box center [236, 233] width 438 height 7
checkbox Ureia "true"
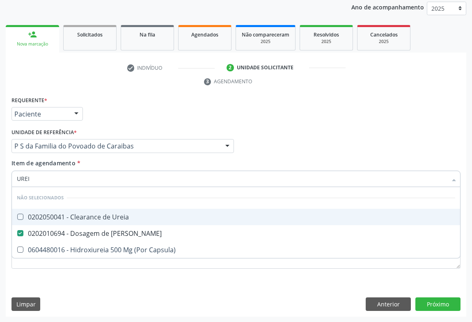
click at [111, 124] on div "Requerente * Paciente Médico(a) Enfermeiro(a) Paciente Nenhum resultado encontr…" at bounding box center [235, 110] width 453 height 32
checkbox Ureia "true"
checkbox Capsula\) "true"
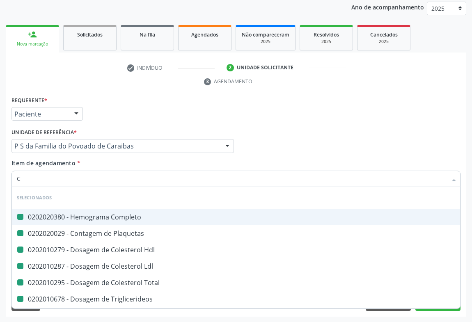
type input "CR"
checkbox Completo "false"
checkbox Hdl "false"
checkbox Plaquetas "false"
checkbox Ldl "false"
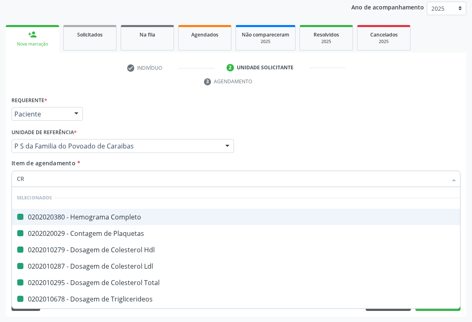
checkbox Total "false"
checkbox Triglicerideos "false"
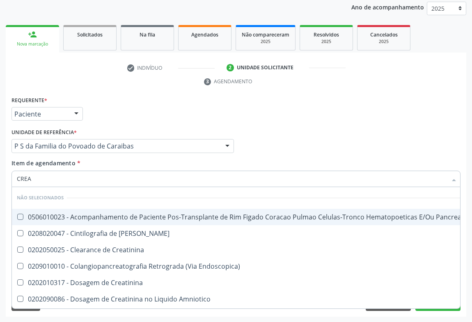
type input "CREAT"
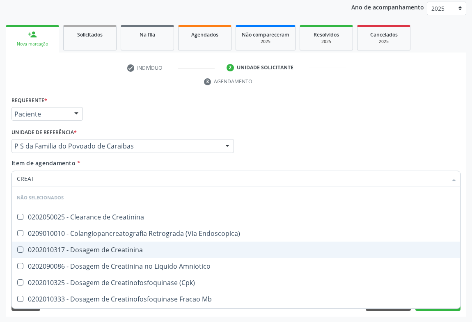
click at [60, 250] on div "0202010317 - Dosagem de Creatinina" at bounding box center [236, 249] width 438 height 7
checkbox Creatinina "true"
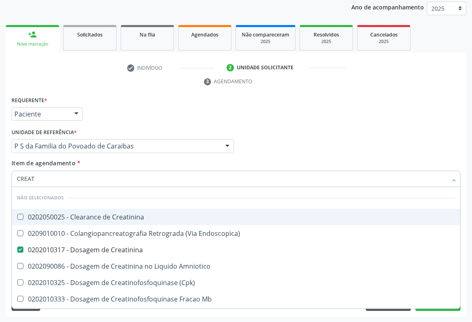
click at [97, 118] on div "Requerente * Paciente Médico(a) Enfermeiro(a) Paciente Nenhum resultado encontr…" at bounding box center [235, 110] width 453 height 32
checkbox Creatinina "true"
checkbox Endoscopica\) "true"
checkbox Amniotico "true"
checkbox \(Cpk\) "true"
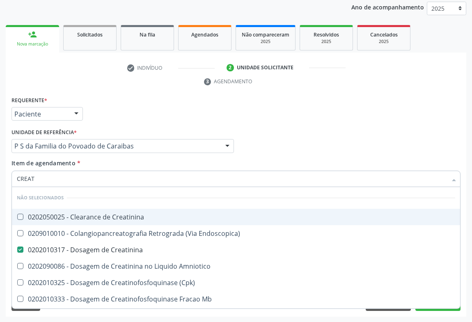
checkbox Mb "true"
checkbox Parcial "true"
checkbox Oncologia "true"
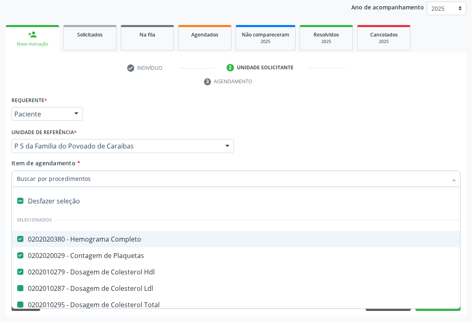
type input "U"
checkbox Ldl "false"
checkbox Total "false"
checkbox Triglicerideos "false"
checkbox Creatinina "false"
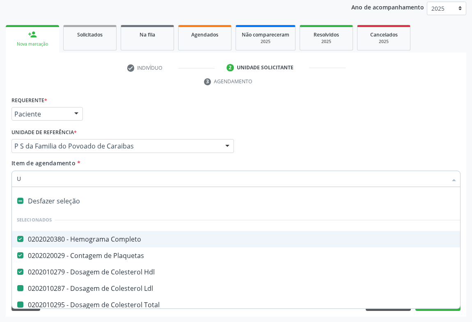
checkbox Ureia "false"
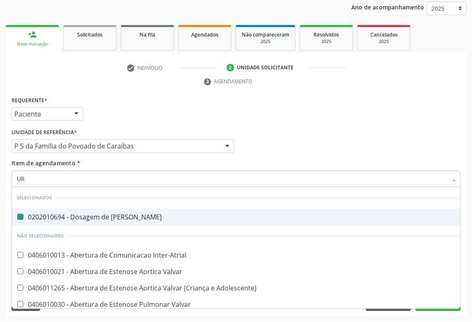
type input "URI"
checkbox Ureia "false"
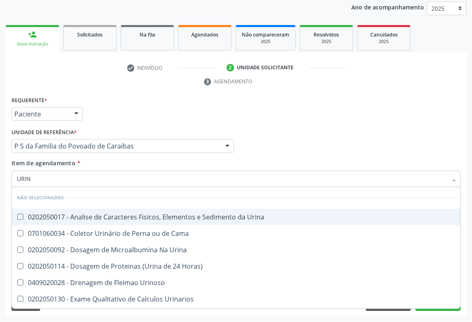
type input "URINA"
click at [56, 218] on div "0202050017 - Analise de Caracteres Fisicos, Elementos e Sedimento da Urina" at bounding box center [236, 217] width 438 height 7
checkbox Urina "true"
click at [98, 128] on div "Unidade de referência * P S da Familia do Povoado de Caraibas Unidade Basica de…" at bounding box center [122, 139] width 222 height 26
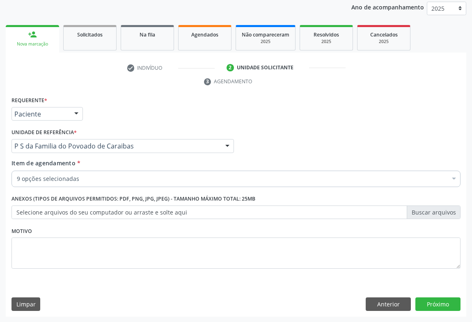
checkbox Ldl "true"
checkbox Total "true"
checkbox Triglicerideos "true"
checkbox Creatinina "true"
checkbox Ureia "true"
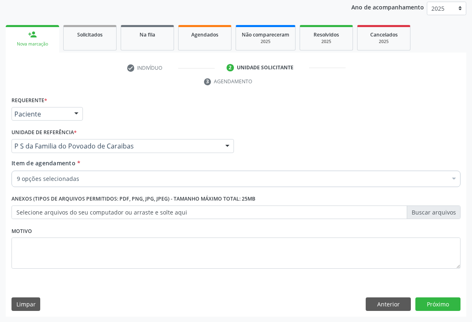
checkbox Urina "true"
checkbox Hdl "true"
checkbox Plaquetas "true"
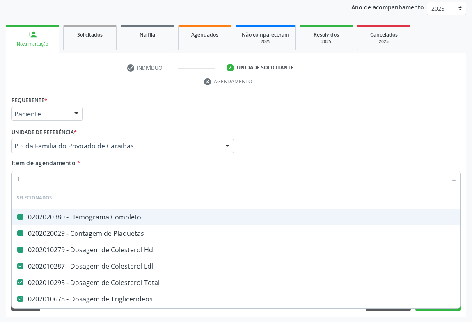
type input "TG"
checkbox Completo "false"
checkbox Hdl "false"
checkbox Plaquetas "false"
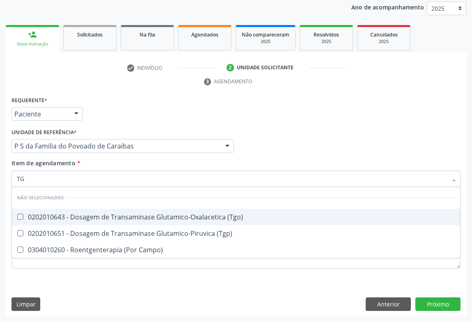
drag, startPoint x: 47, startPoint y: 217, endPoint x: 47, endPoint y: 230, distance: 12.3
click at [47, 217] on div "0202010643 - Dosagem de Transaminase Glutamico-Oxalacetica (Tgo)" at bounding box center [236, 217] width 438 height 7
checkbox \(Tgo\) "true"
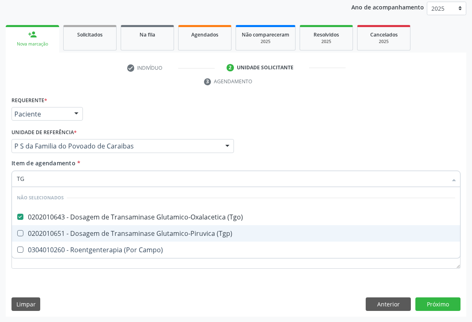
click at [47, 230] on div "0202010651 - Dosagem de Transaminase Glutamico-Piruvica (Tgp)" at bounding box center [236, 233] width 438 height 7
checkbox \(Tgp\) "true"
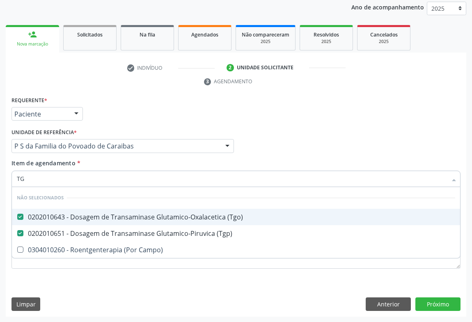
click at [133, 129] on div "Unidade de referência * P S da Familia do Povoado de Caraibas Unidade Basica de…" at bounding box center [122, 139] width 222 height 26
checkbox Campo\) "true"
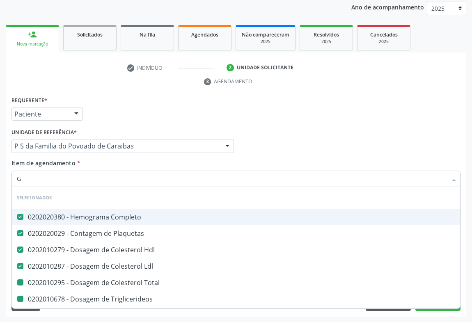
type input "GL"
checkbox Total "false"
checkbox Triglicerideos "false"
checkbox Ureia "false"
checkbox Creatinina "false"
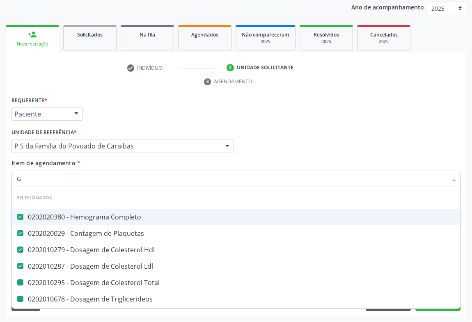
checkbox \(Tgo\) "false"
checkbox \(Tgp\) "false"
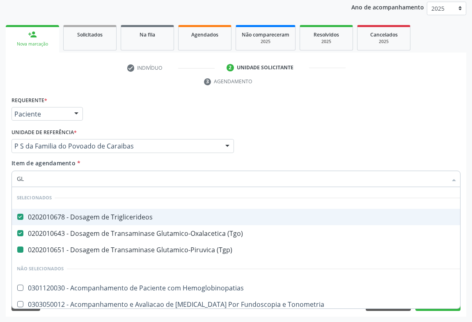
type input "GLI"
checkbox \(Tgp\) "false"
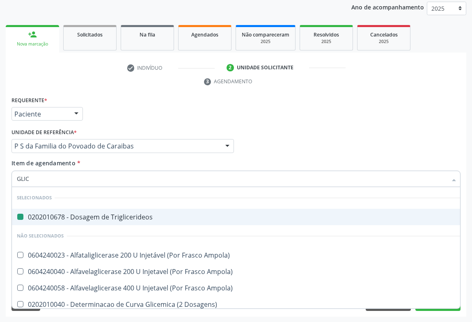
type input "GLICO"
checkbox Triglicerideos "false"
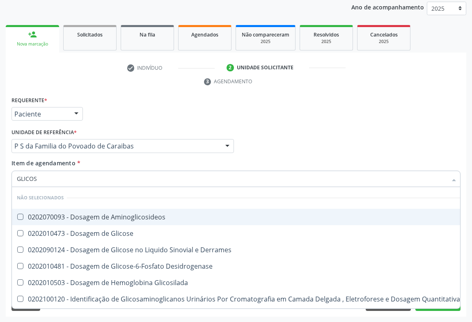
type input "GLICOSE"
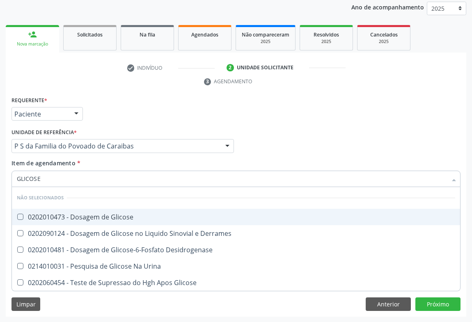
drag, startPoint x: 71, startPoint y: 217, endPoint x: 90, endPoint y: 177, distance: 44.9
click at [71, 217] on div "0202010473 - Dosagem de Glicose" at bounding box center [236, 217] width 438 height 7
checkbox Glicose "true"
click at [113, 120] on div "Requerente * Paciente Médico(a) Enfermeiro(a) Paciente Nenhum resultado encontr…" at bounding box center [235, 110] width 453 height 32
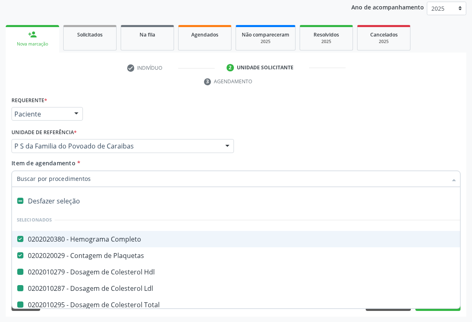
type input "F"
checkbox Hdl "false"
checkbox Total "false"
checkbox Ldl "false"
checkbox Triglicerideos "false"
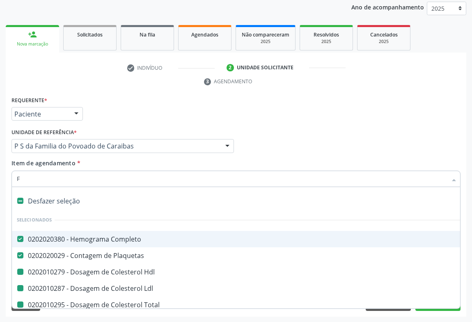
checkbox Ureia "false"
checkbox Creatinina "false"
checkbox Urina "false"
checkbox \(Tgo\) "false"
checkbox \(Tgp\) "false"
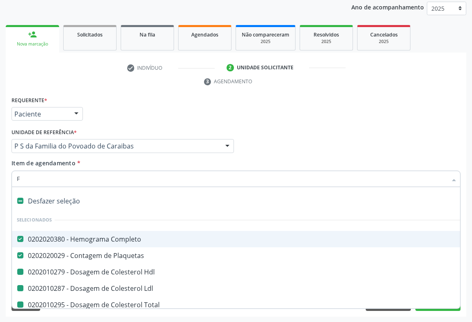
checkbox Glicose "false"
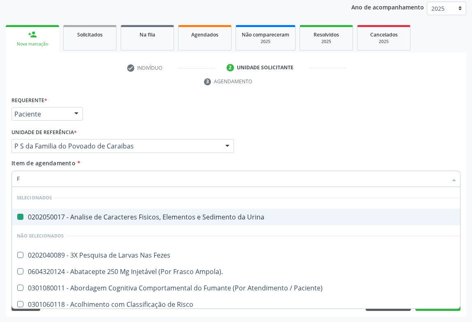
type input "FE"
checkbox Urina "false"
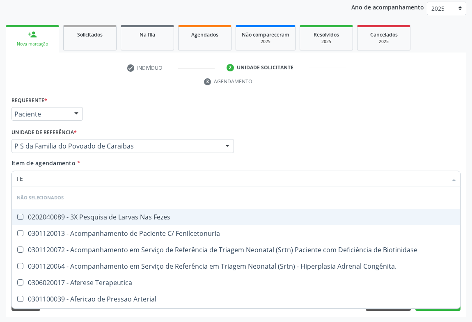
type input "FEZ"
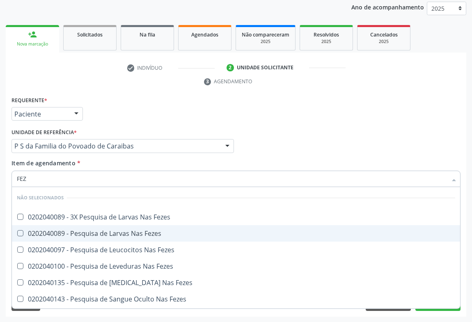
click at [52, 231] on div "0202040089 - Pesquisa de Larvas Nas Fezes" at bounding box center [236, 233] width 438 height 7
checkbox Fezes "true"
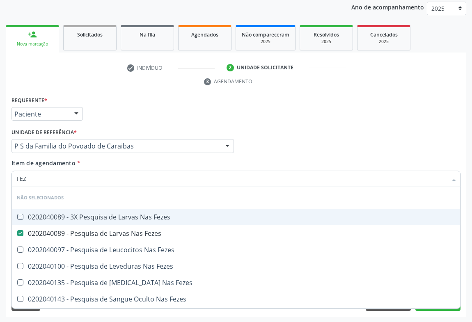
click at [148, 114] on div "Requerente * Paciente Médico(a) Enfermeiro(a) Paciente Nenhum resultado encontr…" at bounding box center [235, 110] width 453 height 32
checkbox Fezes "true"
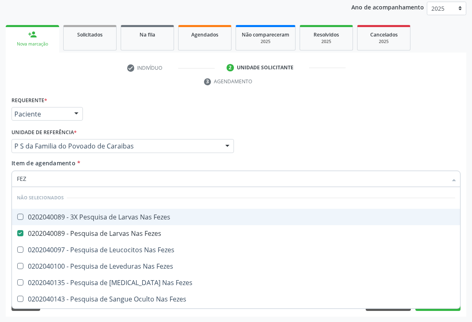
checkbox Fezes "true"
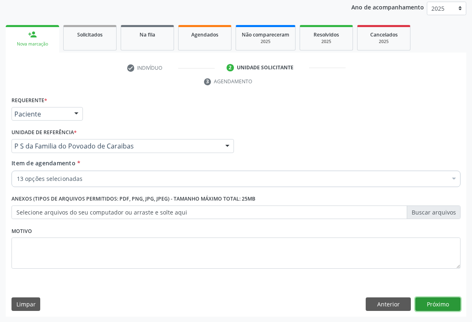
click at [437, 304] on button "Próximo" at bounding box center [437, 304] width 45 height 14
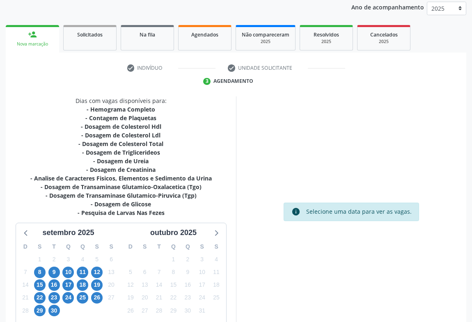
scroll to position [151, 0]
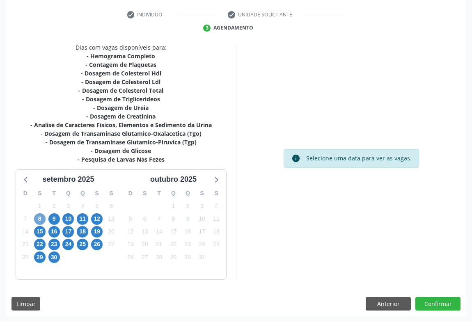
click at [43, 219] on span "8" at bounding box center [39, 218] width 11 height 11
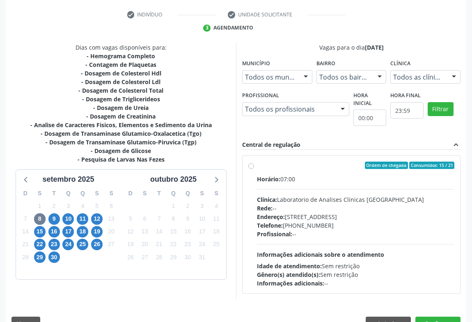
drag, startPoint x: 279, startPoint y: 215, endPoint x: 250, endPoint y: 214, distance: 29.2
click at [279, 215] on span "Endereço:" at bounding box center [271, 217] width 28 height 8
click at [254, 169] on input "Ordem de chegada Consumidos: 15 / 21 Horário: 07:00 Clínica: Laboratorio de Ana…" at bounding box center [251, 165] width 6 height 7
radio input "true"
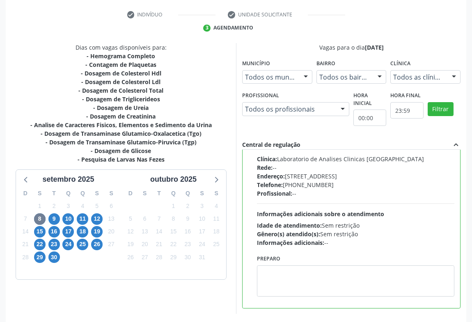
scroll to position [185, 0]
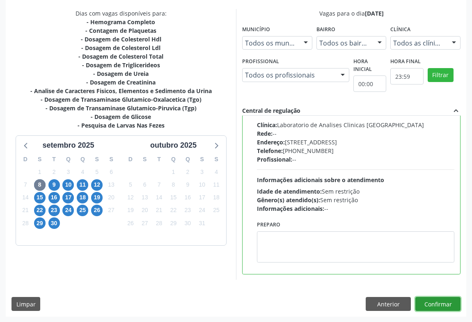
click at [427, 304] on button "Confirmar" at bounding box center [437, 304] width 45 height 14
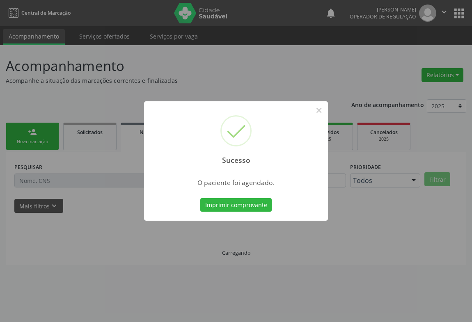
scroll to position [0, 0]
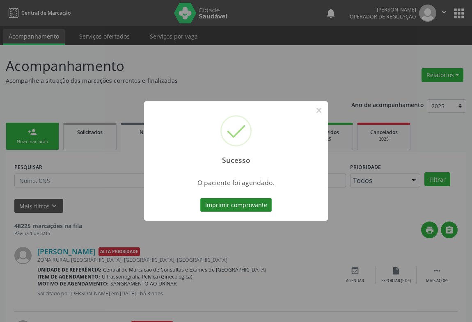
click at [249, 204] on button "Imprimir comprovante" at bounding box center [235, 205] width 71 height 14
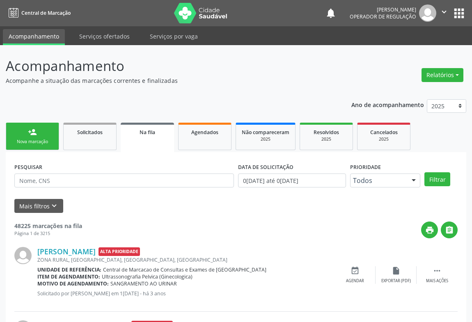
click at [36, 138] on link "person_add Nova marcação" at bounding box center [32, 136] width 53 height 27
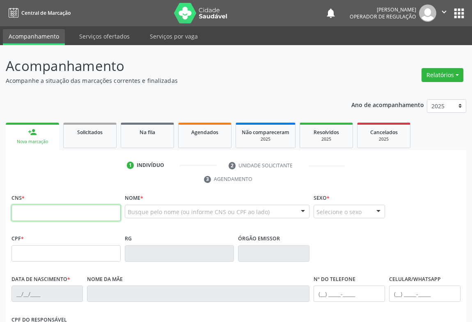
click at [36, 209] on input "text" at bounding box center [65, 213] width 109 height 16
paste input "700 0092 8260 9809"
type input "700 0092 8260 9809"
type input "056.613.195-17"
type input "1378478401"
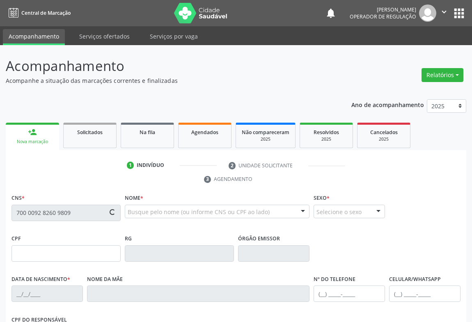
type input "0[DATE]"
type input "[PERSON_NAME]"
type input "[PHONE_NUMBER]"
type input "056.613.195-17"
type input "S/N"
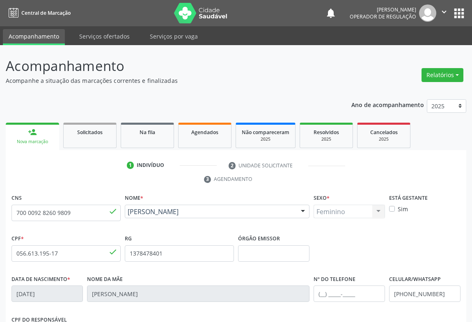
scroll to position [136, 0]
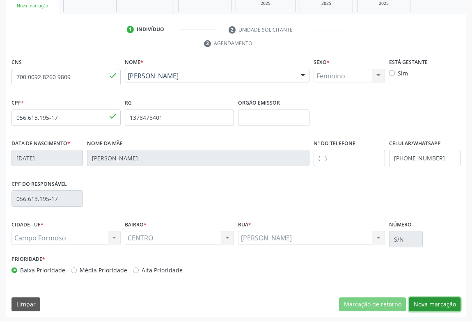
click at [434, 304] on button "Nova marcação" at bounding box center [435, 304] width 52 height 14
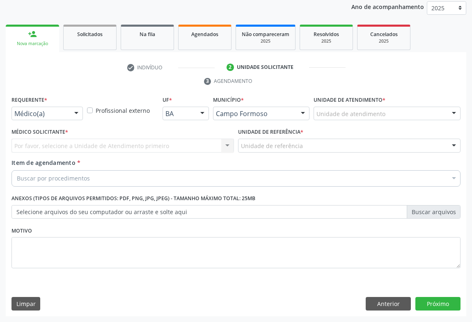
scroll to position [98, 0]
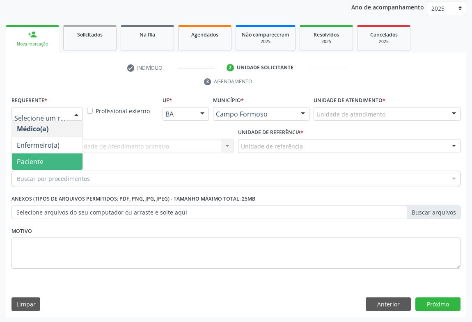
click at [23, 160] on span "Paciente" at bounding box center [30, 161] width 27 height 9
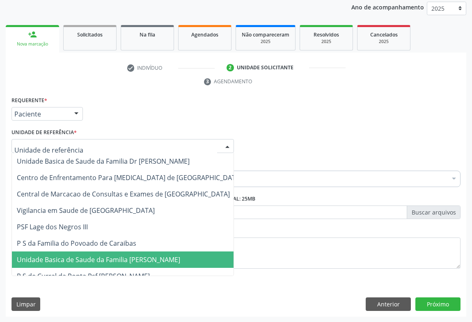
click at [44, 256] on span "Unidade Basica de Saude da Familia [PERSON_NAME]" at bounding box center [98, 259] width 163 height 9
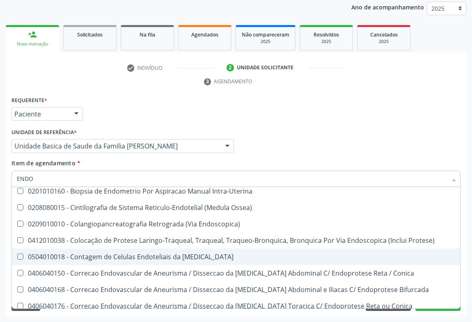
scroll to position [0, 0]
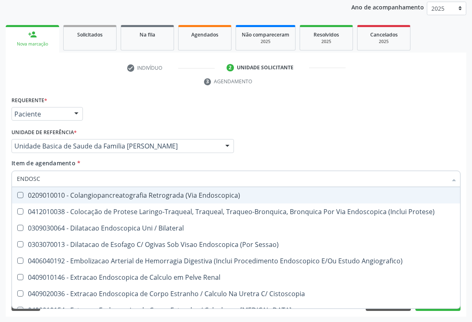
type input "ENDOSCO"
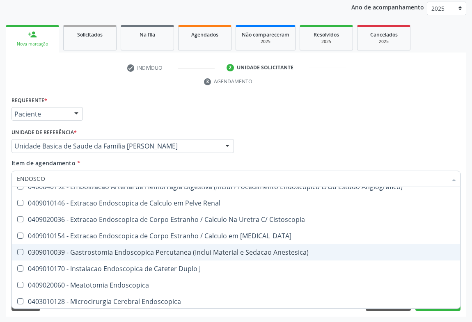
scroll to position [149, 0]
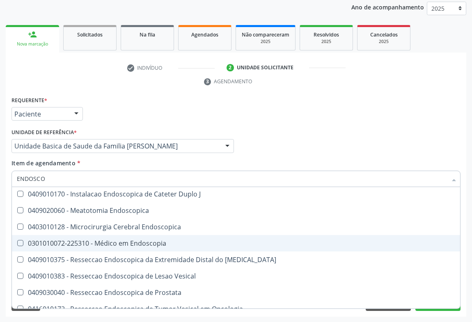
click at [141, 240] on div "0301010072-225310 - Médico em Endoscopia" at bounding box center [236, 243] width 438 height 7
checkbox Endoscopia "true"
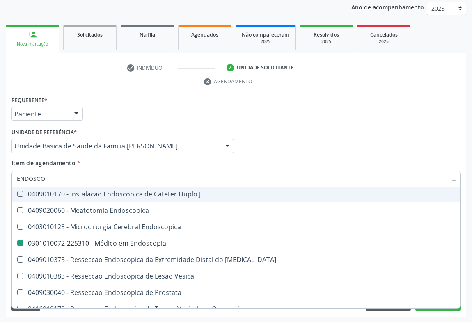
click at [327, 143] on div "Médico Solicitante Por favor, selecione a Unidade de Atendimento primeiro Nenhu…" at bounding box center [235, 142] width 453 height 32
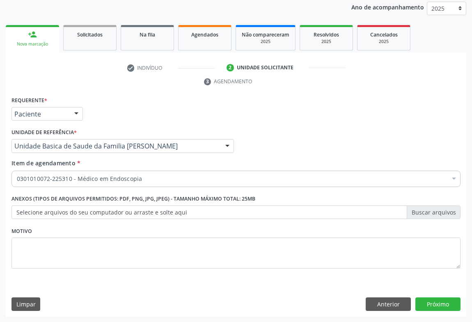
scroll to position [0, 0]
click at [425, 303] on button "Próximo" at bounding box center [437, 304] width 45 height 14
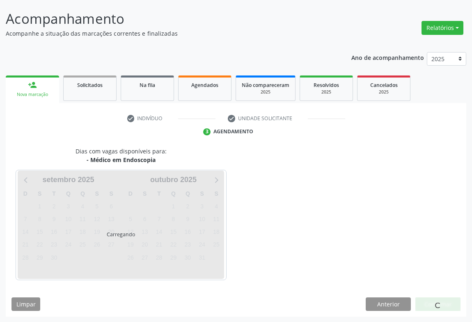
scroll to position [71, 0]
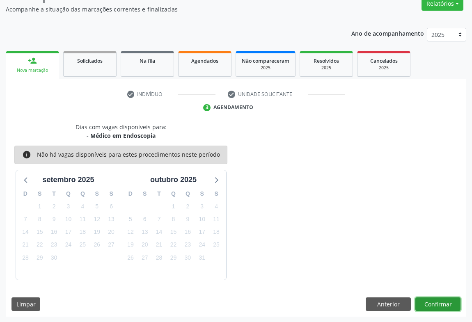
click at [426, 299] on button "Confirmar" at bounding box center [437, 304] width 45 height 14
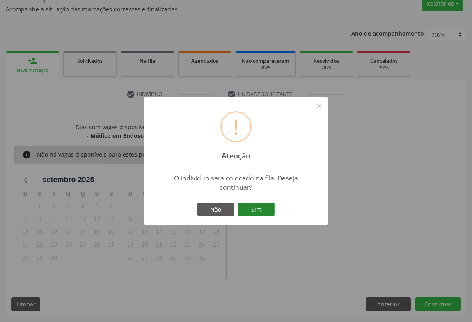
click at [265, 207] on button "Sim" at bounding box center [255, 210] width 37 height 14
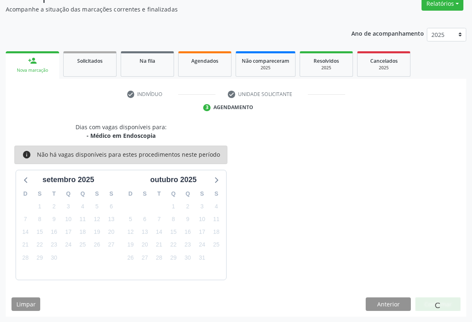
scroll to position [0, 0]
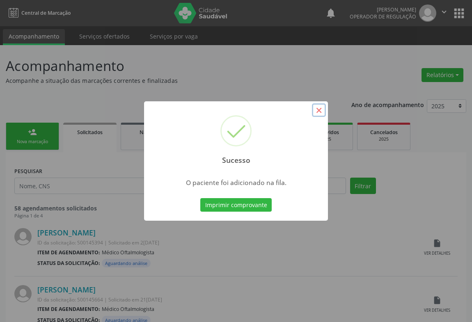
click at [322, 111] on button "×" at bounding box center [319, 110] width 14 height 14
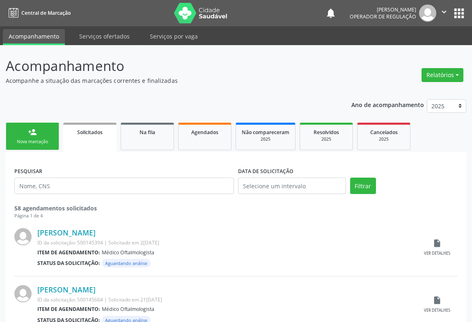
click at [33, 131] on div "person_add" at bounding box center [32, 132] width 9 height 9
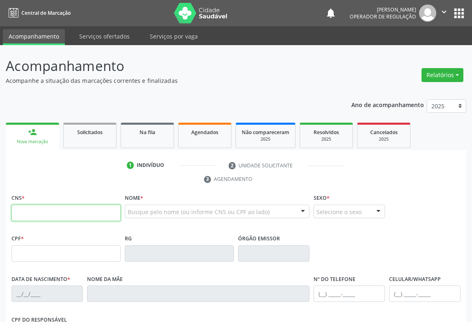
click at [35, 209] on input "text" at bounding box center [65, 213] width 109 height 16
type input "708 9067 5315 1011"
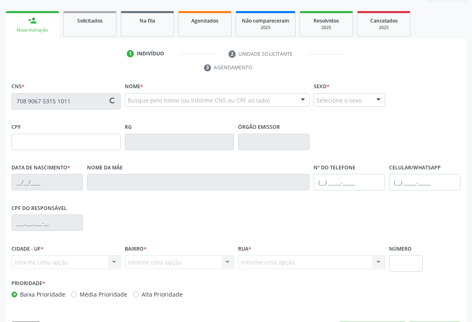
type input "191212611"
type input "10/09/1968"
type input "(74) 99900-8872"
type input "094.226.008-20"
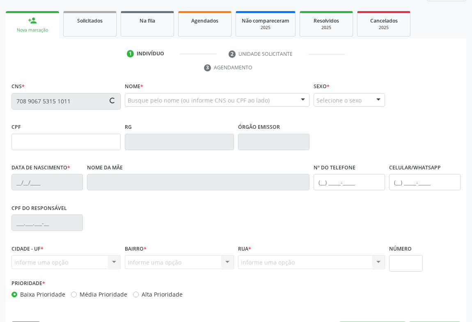
type input "102"
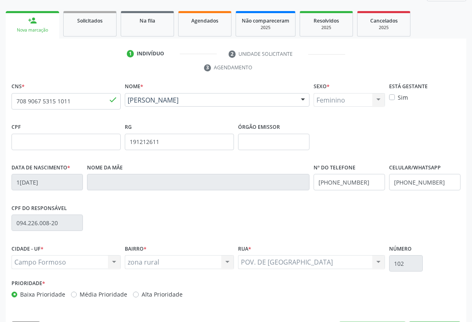
scroll to position [136, 0]
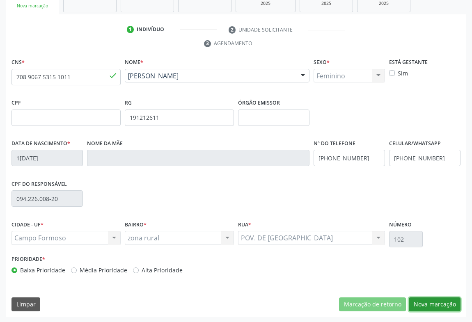
click at [427, 305] on button "Nova marcação" at bounding box center [435, 304] width 52 height 14
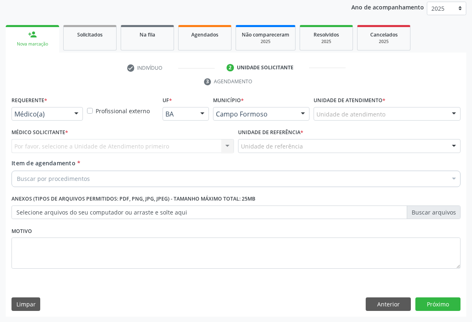
click at [52, 109] on div "Médico(a)" at bounding box center [46, 114] width 71 height 14
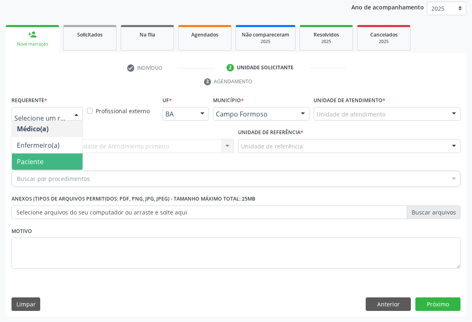
click at [32, 162] on span "Paciente" at bounding box center [30, 161] width 27 height 9
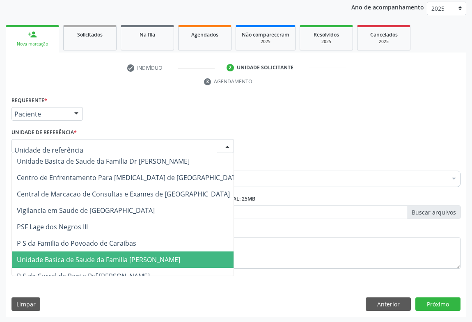
click at [51, 263] on span "Unidade Basica de Saude da Familia [PERSON_NAME]" at bounding box center [129, 259] width 235 height 16
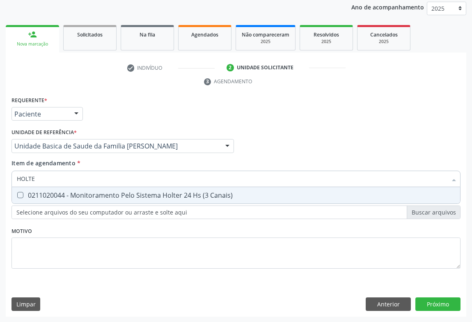
type input "HOLTER"
click at [61, 196] on div "0211020044 - Monitoramento Pelo Sistema Holter 24 Hs (3 Canais)" at bounding box center [236, 195] width 438 height 7
checkbox Canais\) "true"
type input "HOLTER"
click at [136, 110] on div "Requerente * Paciente Médico(a) Enfermeiro(a) Paciente Nenhum resultado encontr…" at bounding box center [235, 110] width 453 height 32
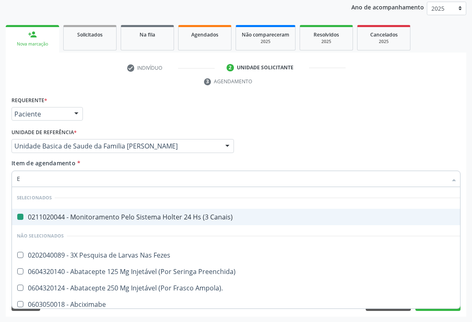
type input "EC"
checkbox Canais\) "false"
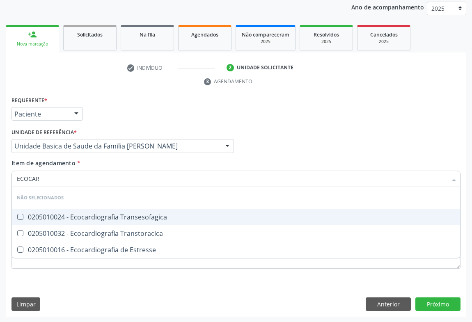
type input "ECOCARD"
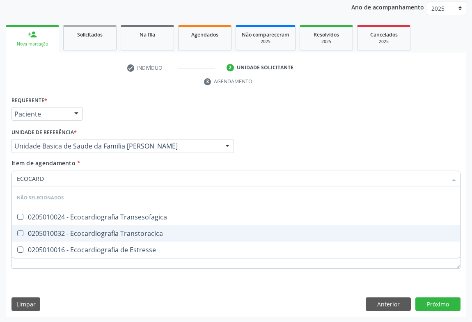
click at [80, 230] on div "0205010032 - Ecocardiografia Transtoracica" at bounding box center [236, 233] width 438 height 7
checkbox Transtoracica "true"
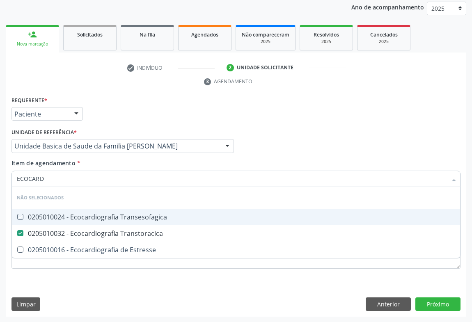
click at [182, 99] on div "Requerente * Paciente Médico(a) Enfermeiro(a) Paciente Nenhum resultado encontr…" at bounding box center [235, 110] width 453 height 32
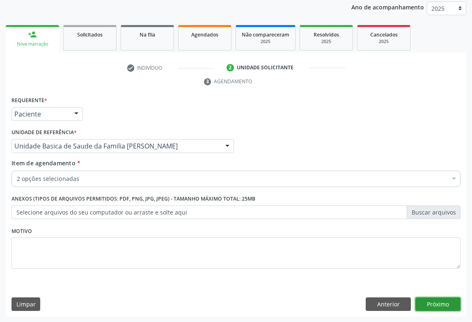
click at [445, 304] on button "Próximo" at bounding box center [437, 304] width 45 height 14
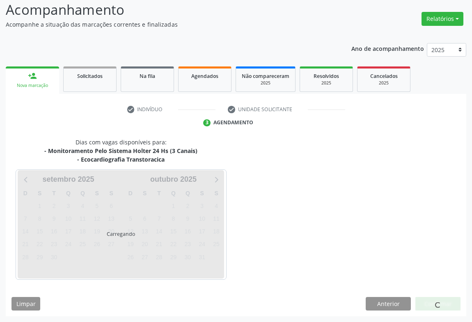
scroll to position [80, 0]
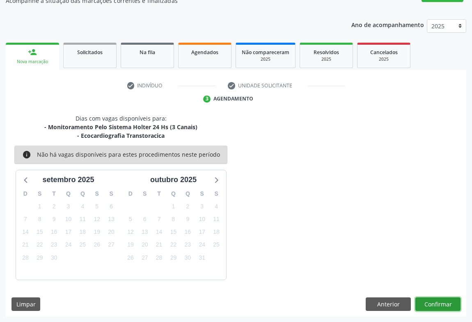
click at [453, 302] on button "Confirmar" at bounding box center [437, 304] width 45 height 14
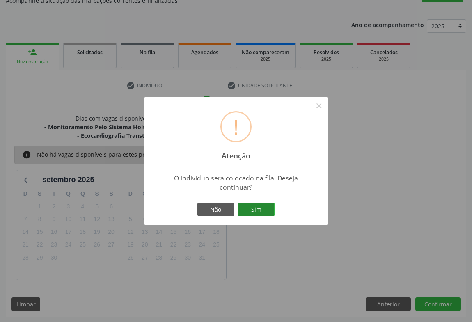
click at [260, 205] on button "Sim" at bounding box center [255, 210] width 37 height 14
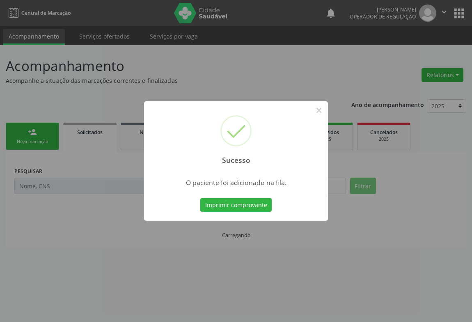
scroll to position [0, 0]
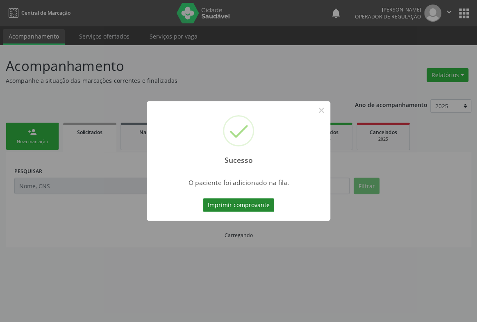
click at [242, 205] on button "Imprimir comprovante" at bounding box center [238, 205] width 71 height 14
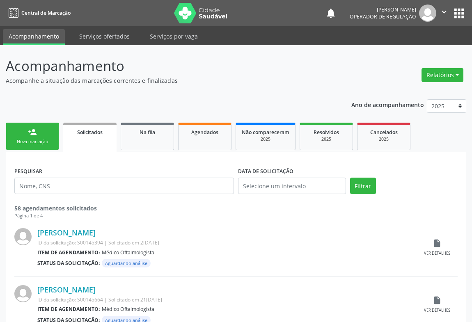
click at [37, 142] on div "Nova marcação" at bounding box center [32, 142] width 41 height 6
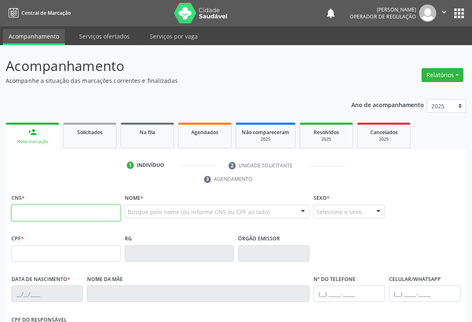
click at [46, 215] on input "text" at bounding box center [65, 213] width 109 height 16
type input "700 0010 0635 0408"
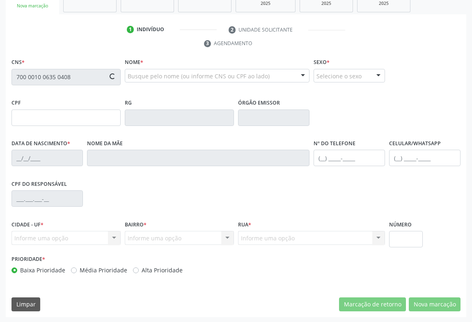
type input "0639863965"
type input "17/07/1961"
type input "(74) 99808-9834"
type input "S/N"
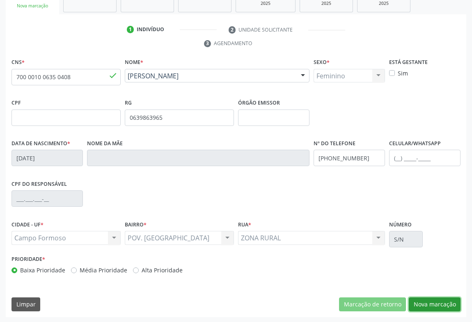
click at [437, 303] on button "Nova marcação" at bounding box center [435, 304] width 52 height 14
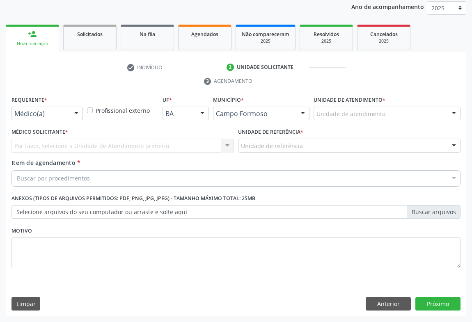
scroll to position [98, 0]
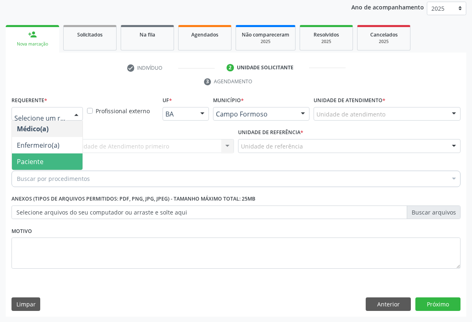
click at [25, 162] on span "Paciente" at bounding box center [30, 161] width 27 height 9
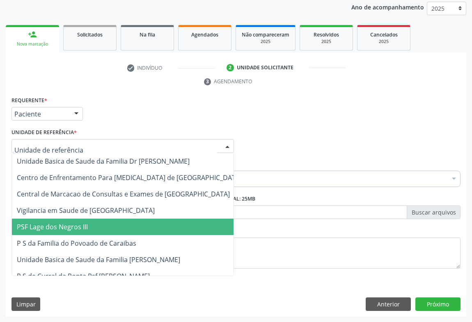
click at [45, 232] on span "PSF Lage dos Negros III" at bounding box center [129, 227] width 235 height 16
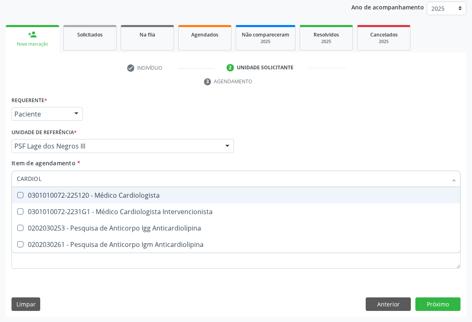
type input "CARDIOLO"
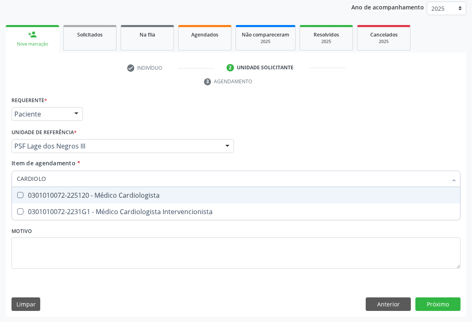
click at [38, 199] on span "0301010072-225120 - Médico Cardiologista" at bounding box center [236, 195] width 448 height 16
checkbox Cardiologista "true"
drag, startPoint x: 96, startPoint y: 115, endPoint x: 64, endPoint y: 164, distance: 58.8
click at [97, 114] on div "Requerente * Paciente Médico(a) Enfermeiro(a) Paciente Nenhum resultado encontr…" at bounding box center [235, 110] width 453 height 32
checkbox Intervencionista "true"
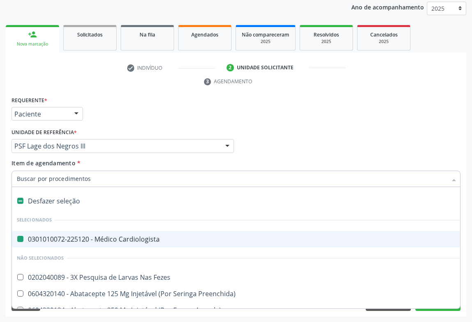
type input "E"
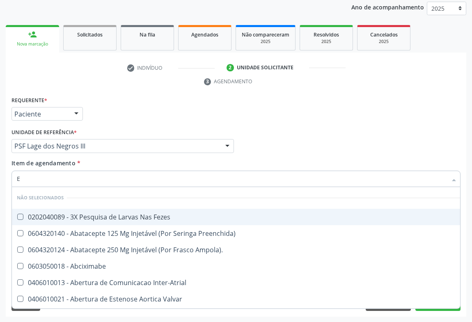
checkbox Fezes "false"
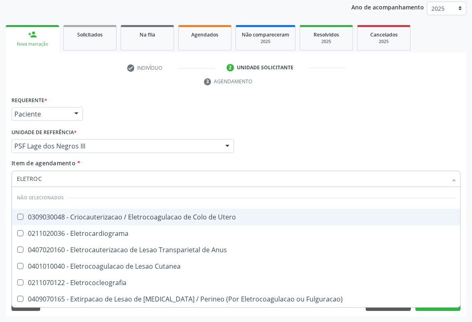
type input "ELETROCA"
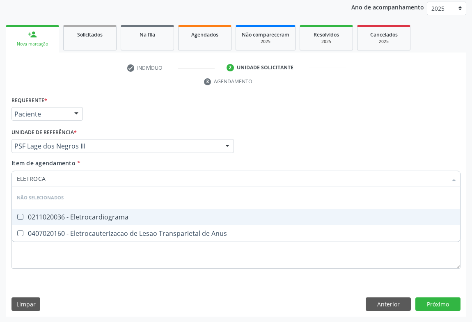
scroll to position [60, 0]
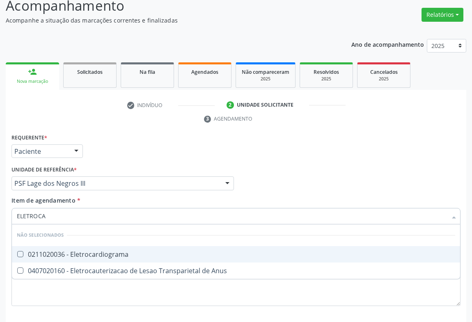
drag, startPoint x: 72, startPoint y: 255, endPoint x: 11, endPoint y: 244, distance: 62.2
click at [71, 256] on div "0211020036 - Eletrocardiograma" at bounding box center [236, 254] width 438 height 7
checkbox Eletrocardiograma "true"
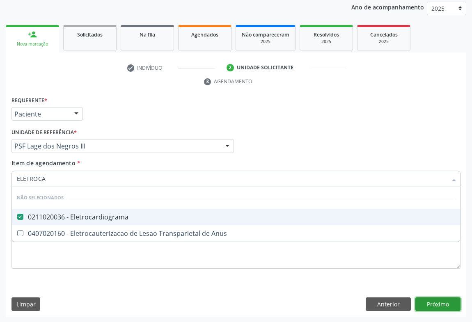
click at [427, 303] on div "Requerente * Paciente Médico(a) Enfermeiro(a) Paciente Nenhum resultado encontr…" at bounding box center [236, 205] width 460 height 223
checkbox Anus "true"
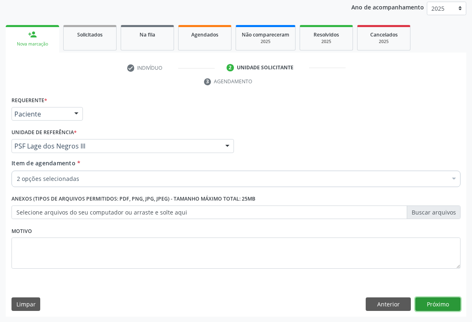
click at [431, 303] on button "Próximo" at bounding box center [437, 304] width 45 height 14
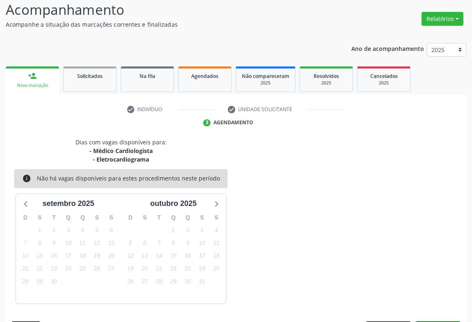
scroll to position [80, 0]
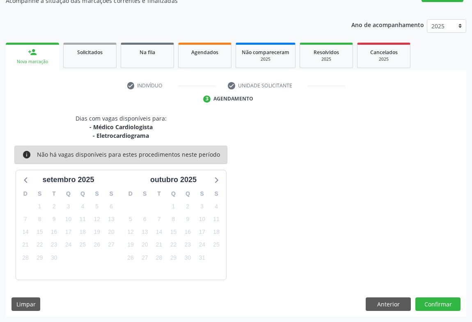
click at [428, 311] on div "Dias com vagas disponíveis para: - Médico Cardiologista - Eletrocardiograma inf…" at bounding box center [236, 215] width 460 height 203
click at [431, 306] on button "Confirmar" at bounding box center [437, 304] width 45 height 14
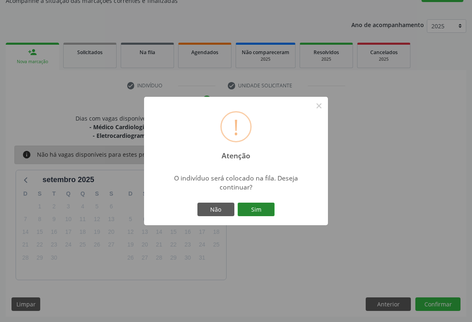
click at [269, 212] on button "Sim" at bounding box center [255, 210] width 37 height 14
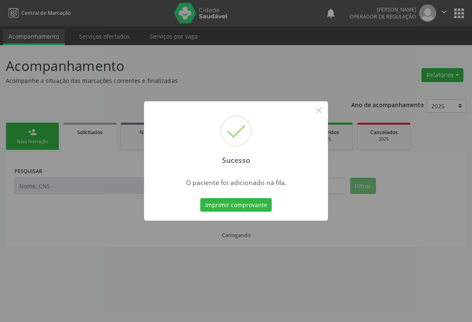
scroll to position [0, 0]
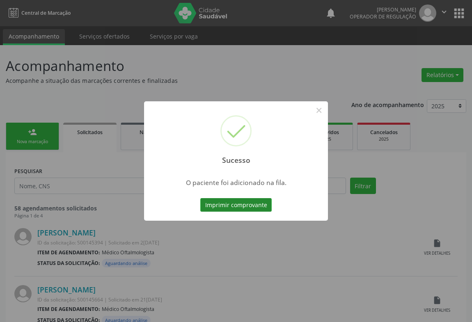
click at [260, 199] on button "Imprimir comprovante" at bounding box center [235, 205] width 71 height 14
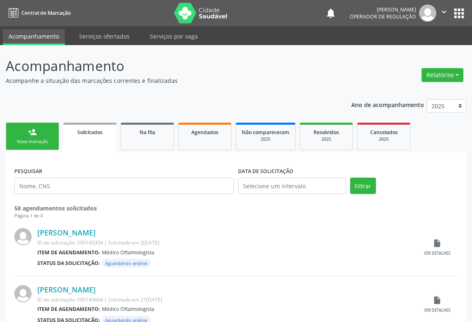
click at [41, 135] on link "person_add Nova marcação" at bounding box center [32, 136] width 53 height 27
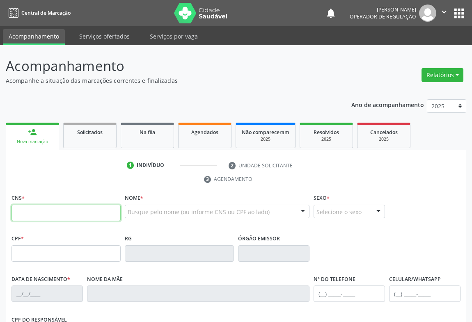
click at [44, 215] on input "text" at bounding box center [65, 213] width 109 height 16
type input "700 2099 0606 3427"
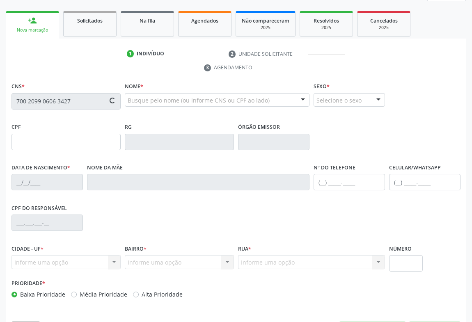
scroll to position [136, 0]
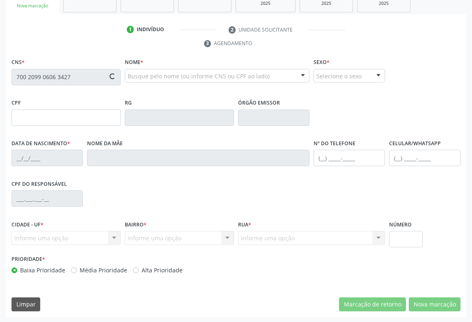
type input "136.426.925-24"
type input "18/08/2025"
type input "Maiara Pereira da Silva"
type input "(74) 99990-5977"
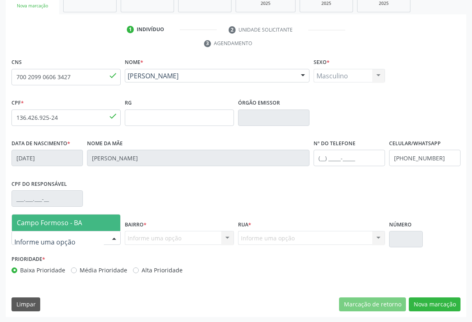
click at [109, 233] on div at bounding box center [114, 238] width 12 height 14
click at [86, 225] on span "Campo Formoso - BA" at bounding box center [66, 223] width 108 height 16
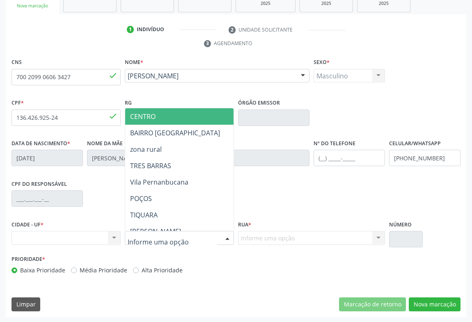
click at [217, 237] on div at bounding box center [179, 238] width 109 height 14
click at [138, 119] on span "CENTRO" at bounding box center [142, 116] width 25 height 9
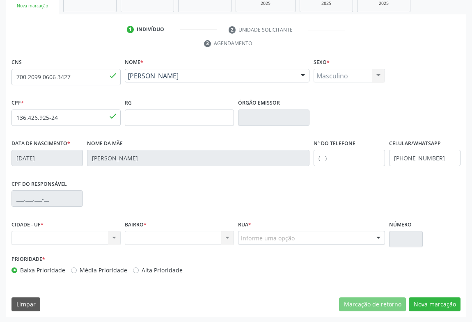
click at [365, 236] on div "Informe uma opção" at bounding box center [311, 238] width 147 height 14
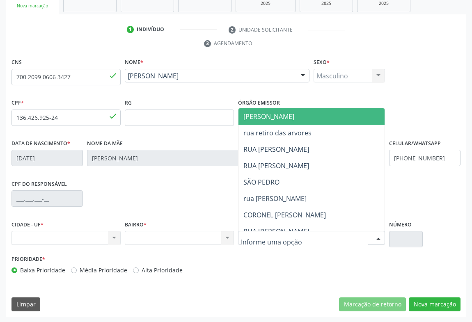
click at [292, 119] on span "[PERSON_NAME]" at bounding box center [337, 116] width 198 height 16
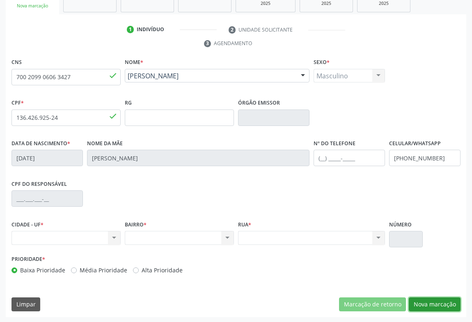
click at [443, 306] on button "Nova marcação" at bounding box center [435, 304] width 52 height 14
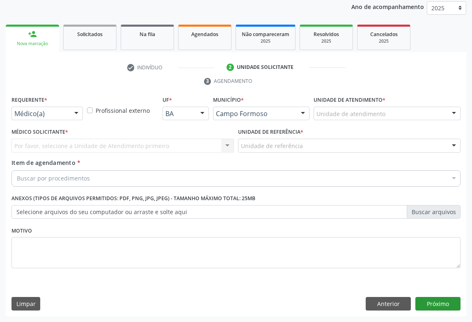
scroll to position [98, 0]
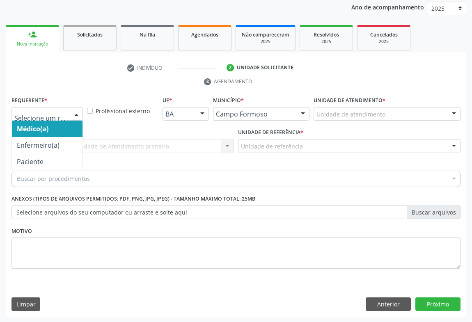
drag, startPoint x: 58, startPoint y: 109, endPoint x: 31, endPoint y: 135, distance: 38.0
click at [55, 111] on div at bounding box center [46, 114] width 71 height 14
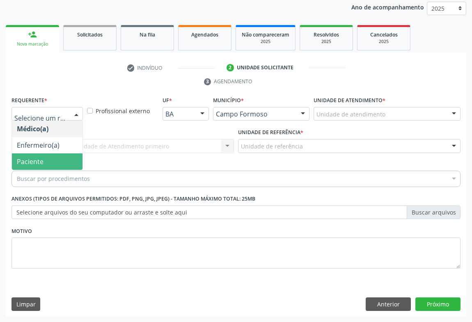
click at [32, 160] on span "Paciente" at bounding box center [30, 161] width 27 height 9
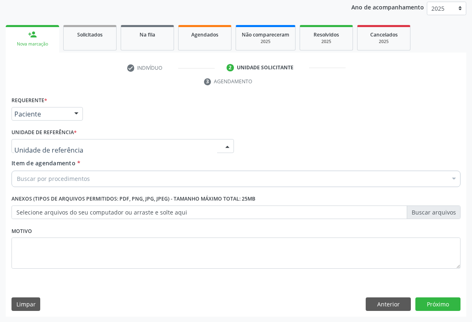
click at [79, 150] on div at bounding box center [122, 146] width 222 height 14
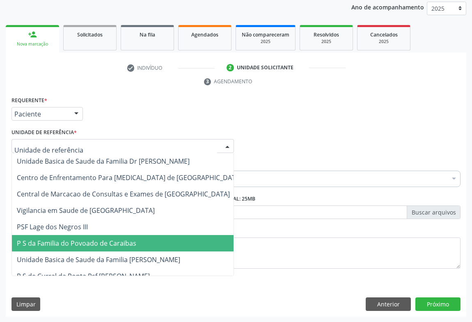
click at [80, 235] on span "P S da Familia do Povoado de Caraibas" at bounding box center [129, 243] width 235 height 16
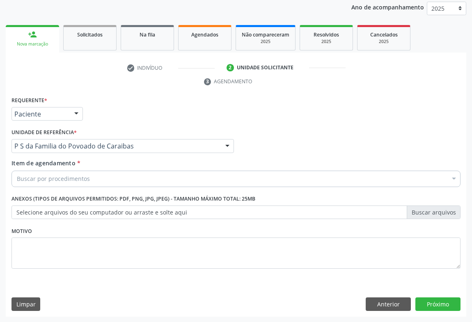
drag, startPoint x: 76, startPoint y: 173, endPoint x: 74, endPoint y: 178, distance: 5.0
click at [74, 176] on div "Buscar por procedimentos" at bounding box center [235, 179] width 449 height 16
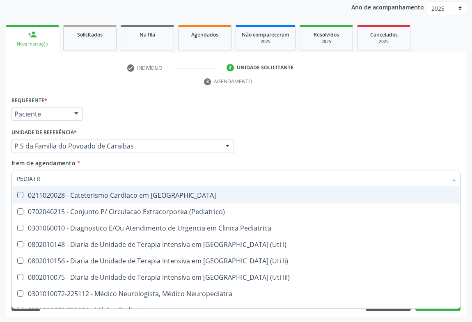
type input "PEDIATRA"
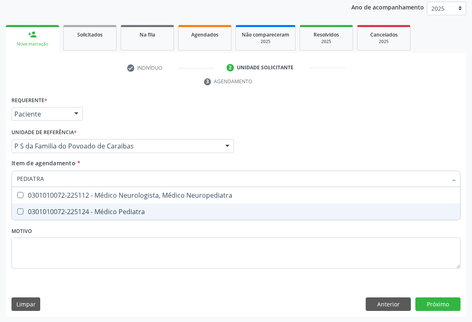
click at [82, 212] on div "0301010072-225124 - Médico Pediatra" at bounding box center [236, 211] width 438 height 7
checkbox Pediatra "true"
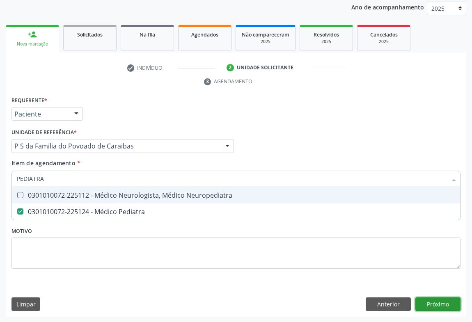
click at [439, 303] on div "Requerente * Paciente Médico(a) Enfermeiro(a) Paciente Nenhum resultado encontr…" at bounding box center [236, 205] width 460 height 223
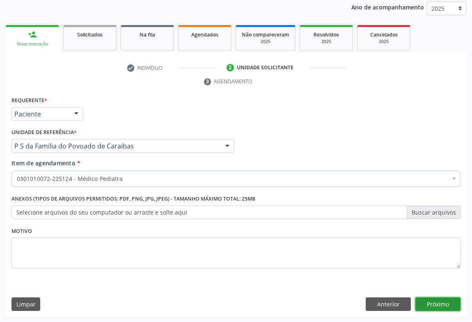
click at [435, 304] on button "Próximo" at bounding box center [437, 304] width 45 height 14
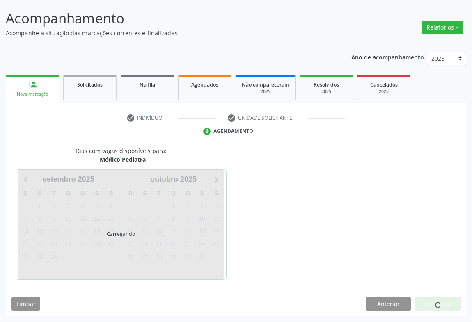
scroll to position [47, 0]
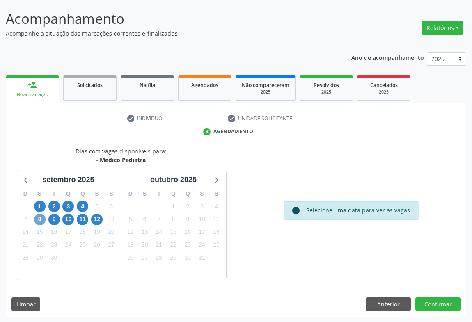
click at [41, 219] on span "8" at bounding box center [39, 219] width 11 height 11
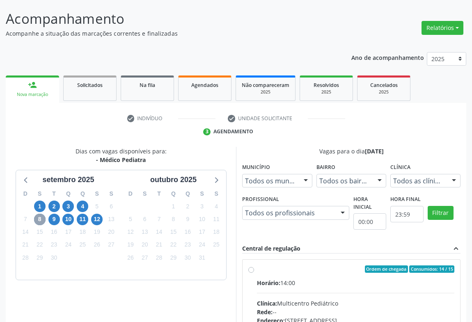
scroll to position [159, 0]
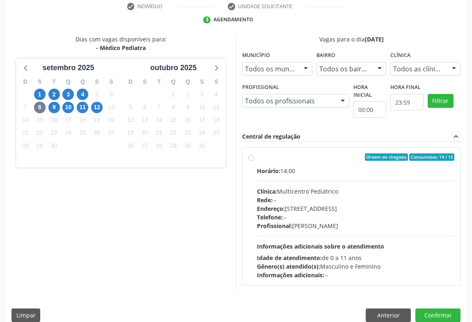
click at [335, 190] on div "Clínica: Multicentro Pediátrico" at bounding box center [355, 191] width 197 height 9
click at [254, 161] on input "Ordem de chegada Consumidos: 14 / 15 Horário: 14:00 Clínica: Multicentro Pediát…" at bounding box center [251, 156] width 6 height 7
radio input "true"
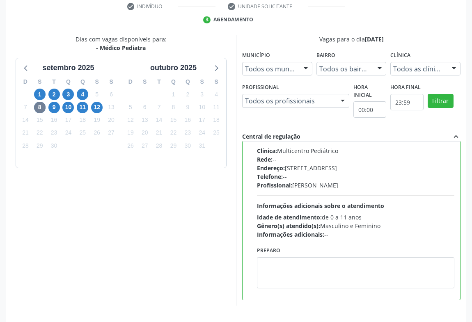
scroll to position [185, 0]
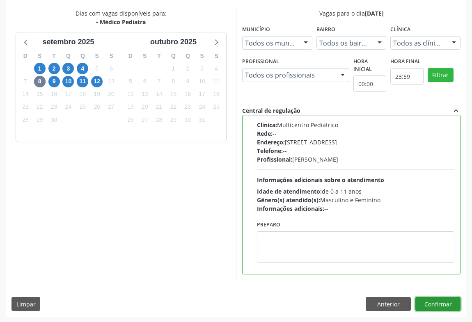
click at [424, 302] on button "Confirmar" at bounding box center [437, 304] width 45 height 14
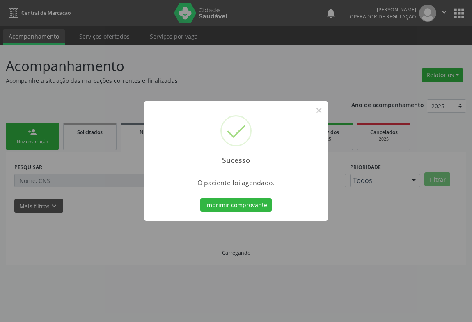
scroll to position [0, 0]
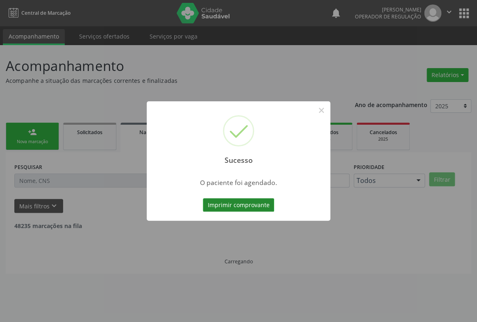
click at [255, 208] on button "Imprimir comprovante" at bounding box center [238, 205] width 71 height 14
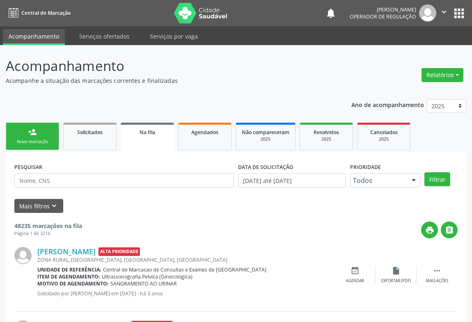
click at [199, 68] on p "Acompanhamento" at bounding box center [167, 66] width 322 height 21
click at [443, 10] on icon "" at bounding box center [443, 11] width 9 height 9
click at [414, 52] on link "Sair" at bounding box center [423, 49] width 57 height 11
